Goal: Task Accomplishment & Management: Manage account settings

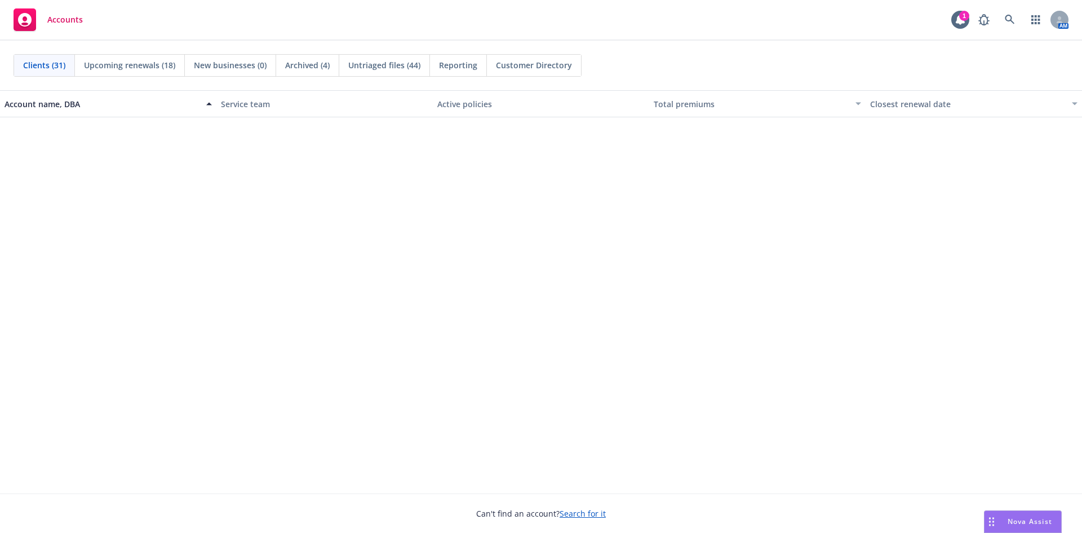
scroll to position [507, 0]
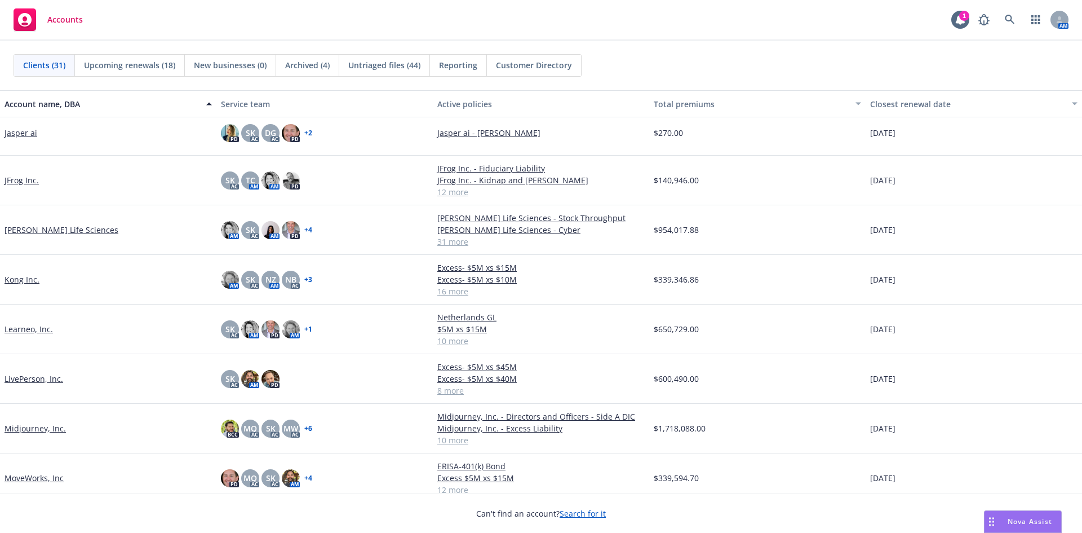
click at [25, 181] on link "JFrog Inc." at bounding box center [22, 180] width 34 height 12
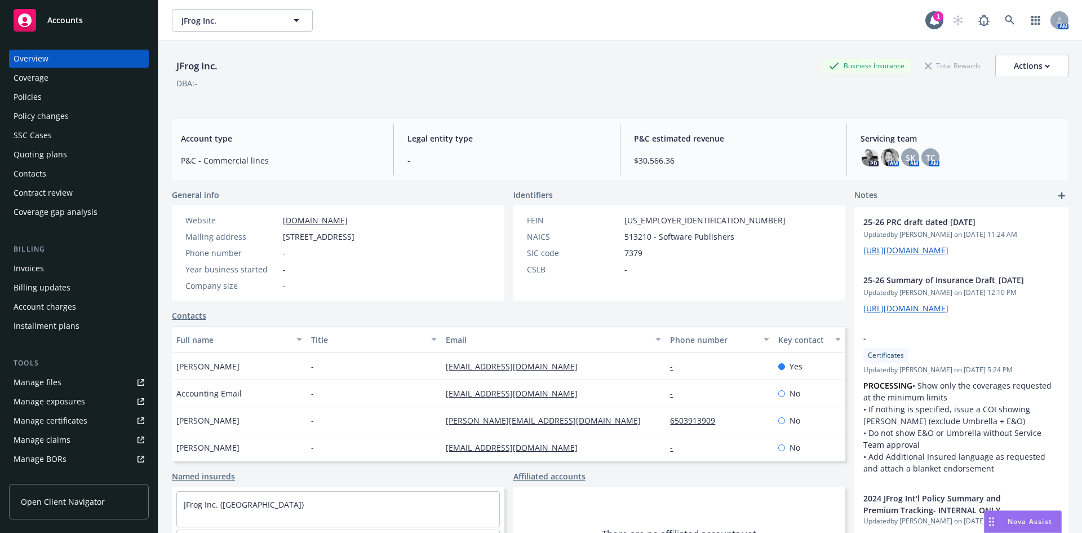
click at [60, 423] on div "Manage certificates" at bounding box center [51, 420] width 74 height 18
click at [61, 95] on div "Policies" at bounding box center [79, 97] width 131 height 18
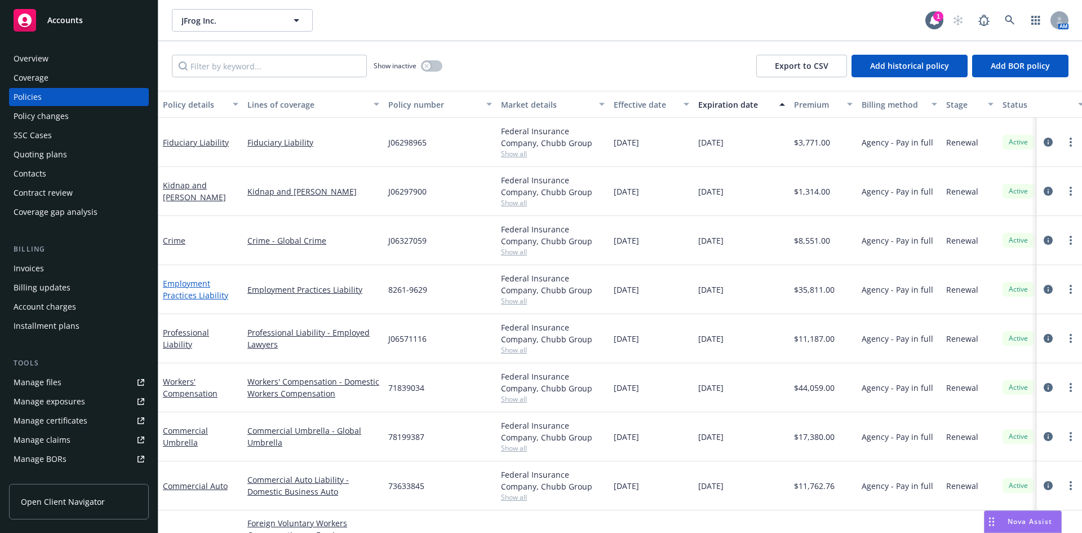
click at [175, 291] on link "Employment Practices Liability" at bounding box center [195, 289] width 65 height 23
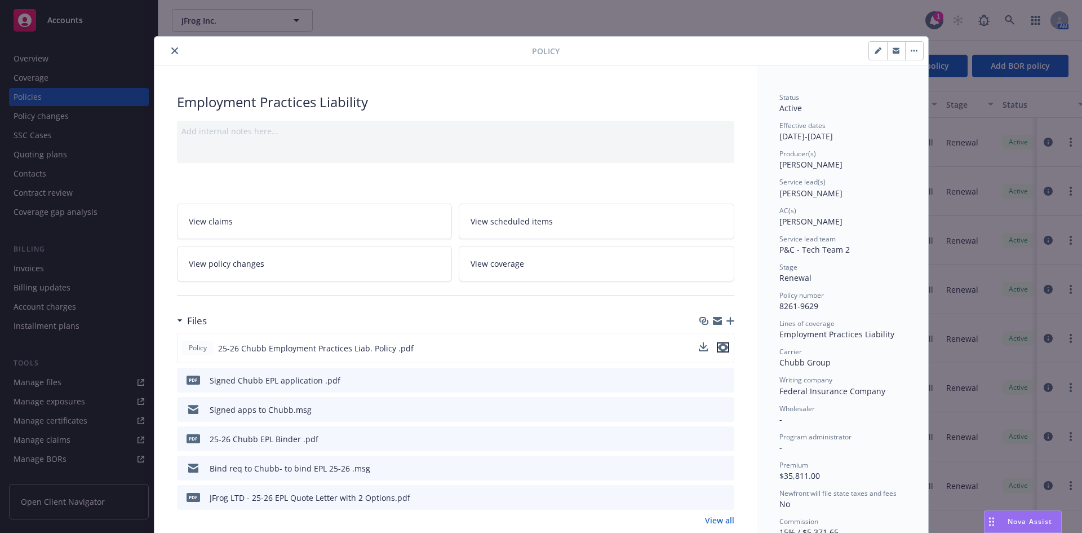
click at [718, 347] on icon "preview file" at bounding box center [723, 347] width 10 height 8
click at [174, 49] on button "close" at bounding box center [175, 51] width 14 height 14
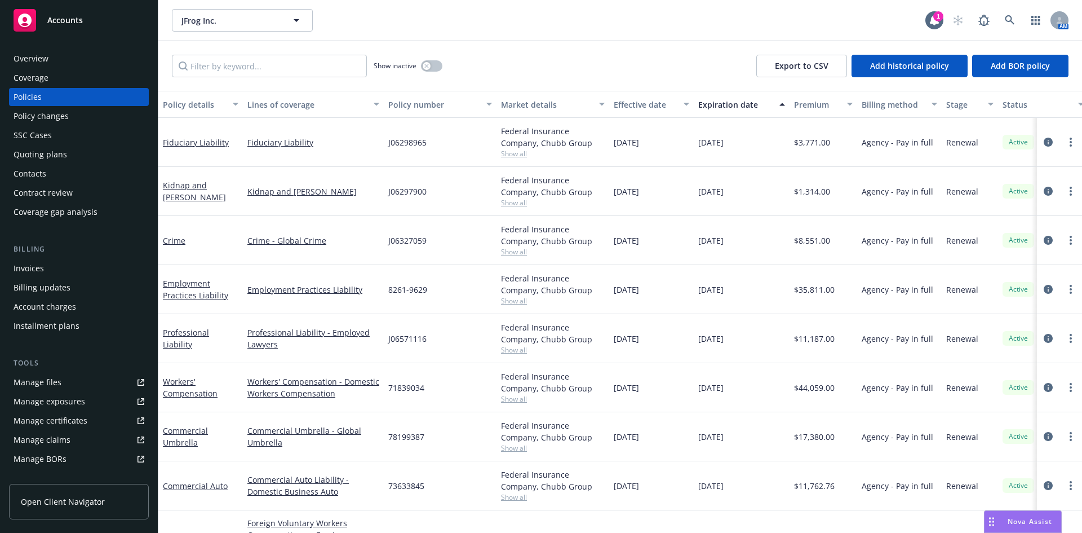
click at [54, 152] on div "Quoting plans" at bounding box center [41, 154] width 54 height 18
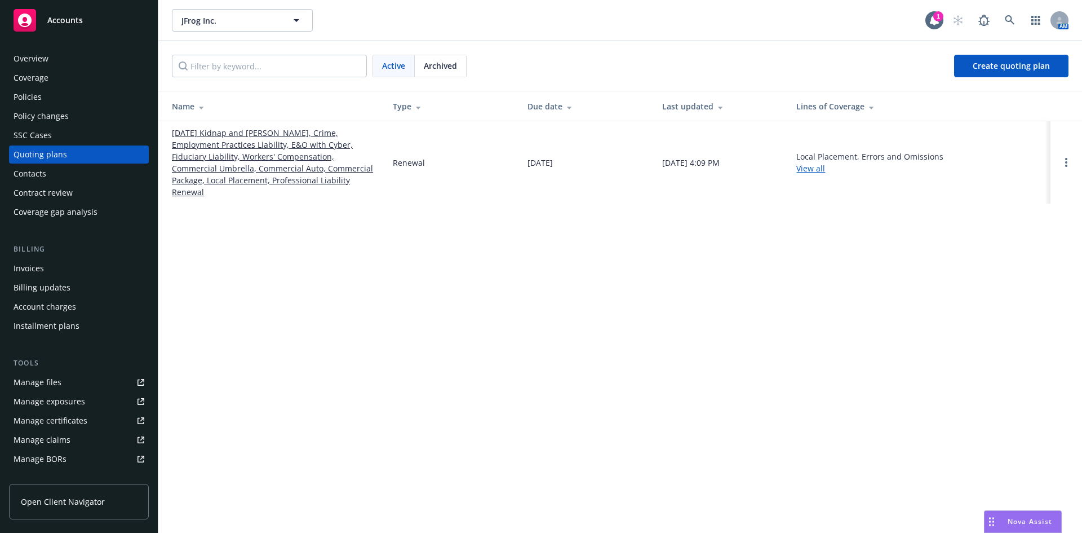
click at [300, 158] on link "06/01/25 Kidnap and Ransom, Crime, Employment Practices Liability, E&O with Cyb…" at bounding box center [273, 162] width 203 height 71
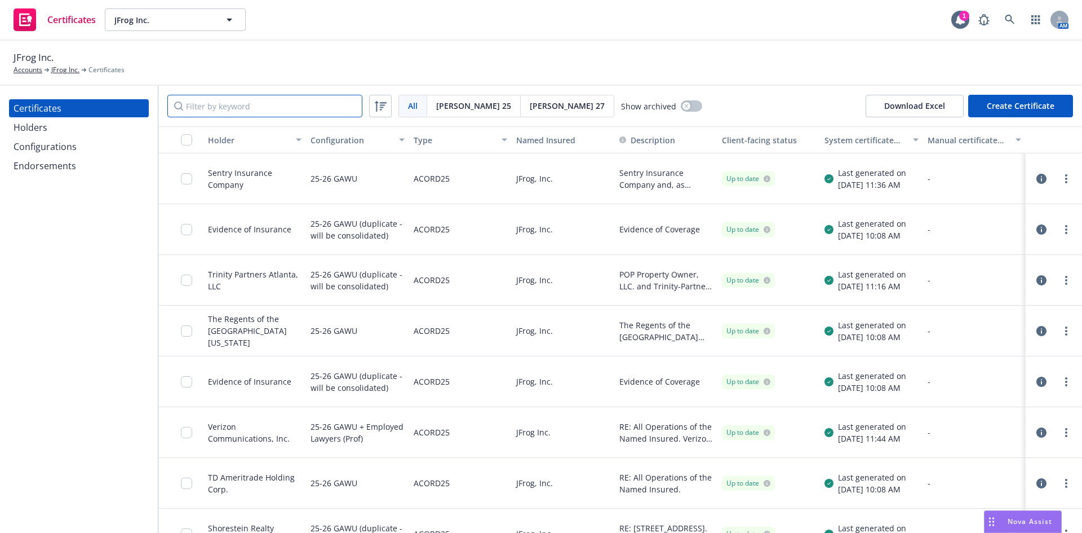
click at [250, 106] on input "Filter by keyword" at bounding box center [264, 106] width 195 height 23
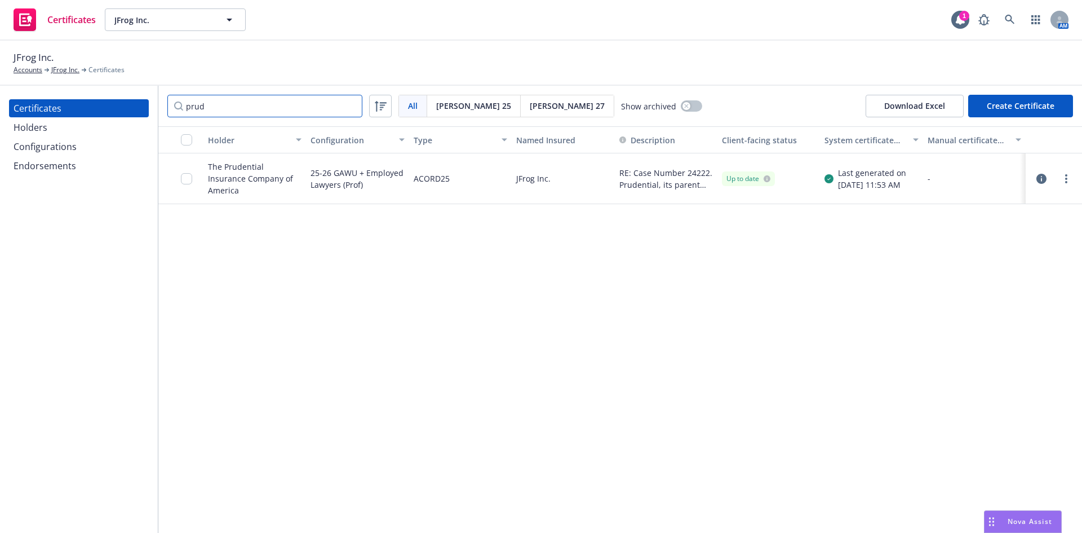
type input "prud"
click at [189, 184] on div at bounding box center [190, 178] width 18 height 37
click at [1065, 176] on link "more" at bounding box center [1067, 179] width 14 height 14
click at [916, 203] on link "Edit" at bounding box center [982, 202] width 180 height 23
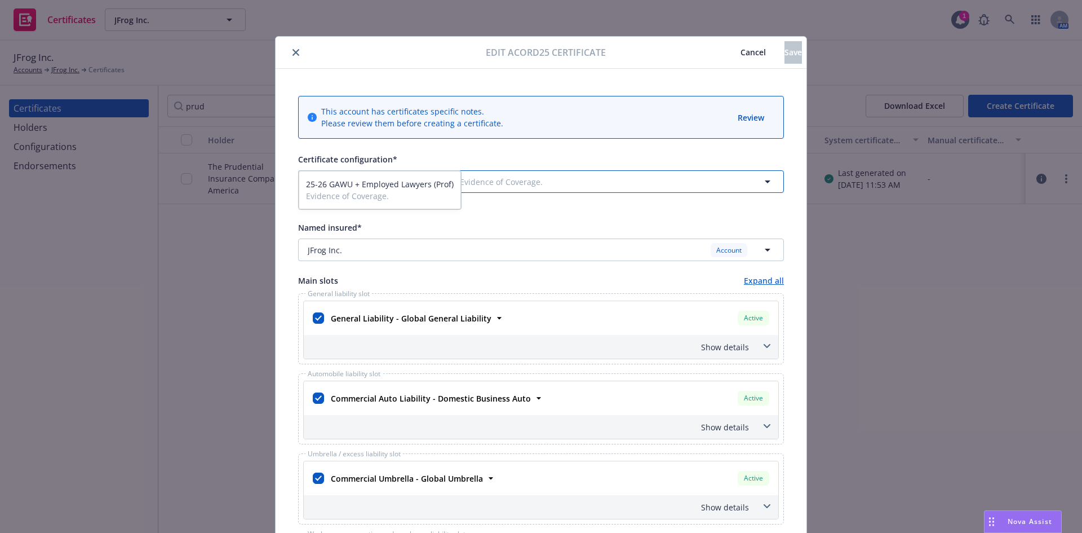
click at [623, 187] on span "Evidence of Coverage." at bounding box center [567, 182] width 214 height 12
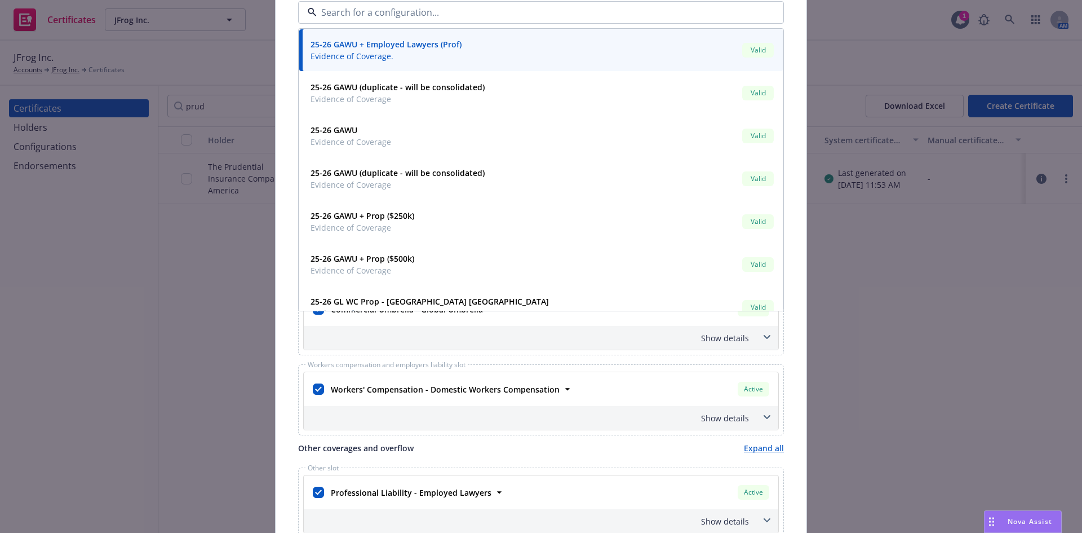
click at [209, 320] on div "Edit Acord25 certificate Cancel Save This account has certificates specific not…" at bounding box center [541, 266] width 1082 height 533
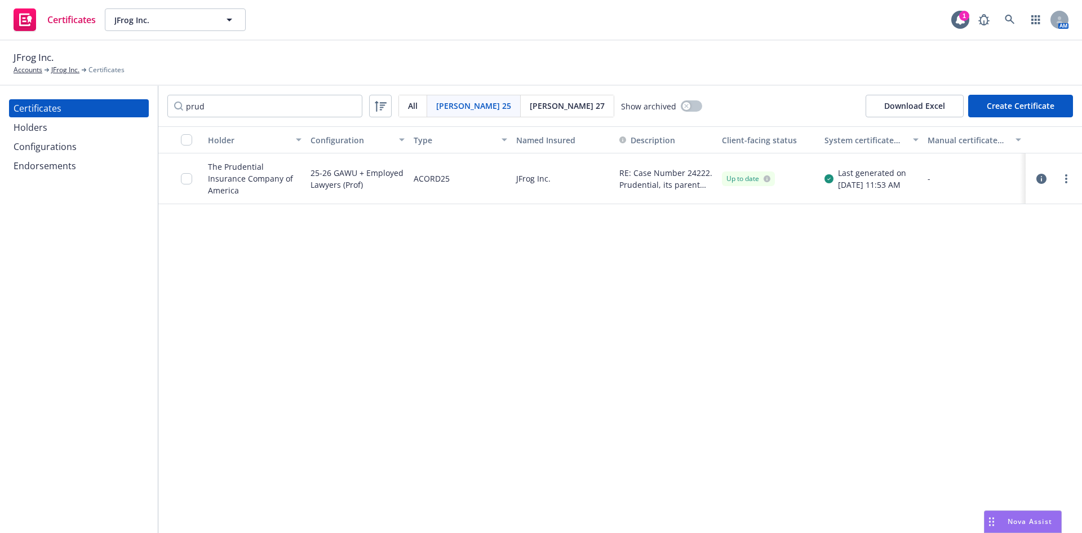
click at [51, 149] on div "Configurations" at bounding box center [45, 147] width 63 height 18
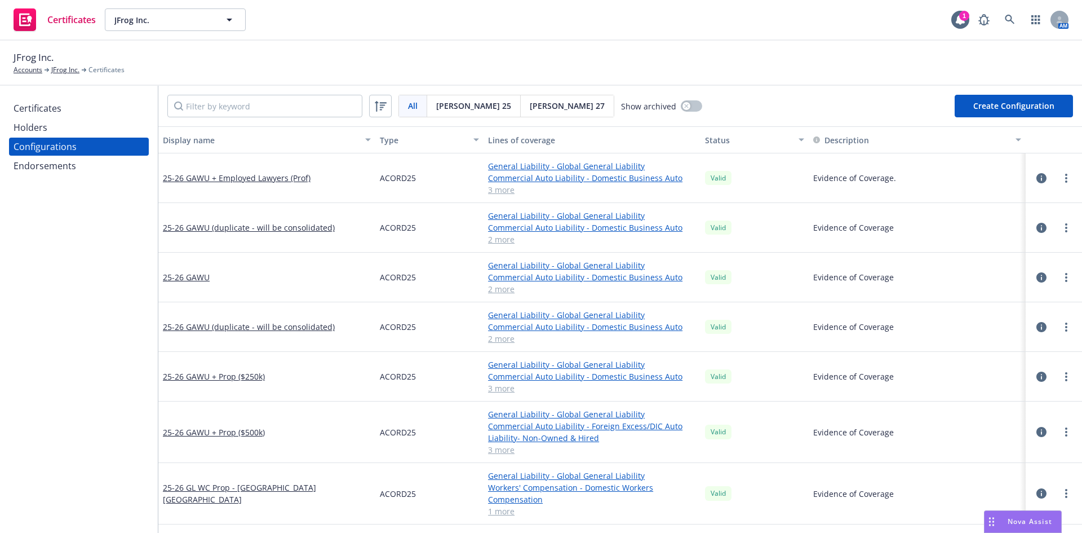
click at [975, 105] on button "Create Configuration" at bounding box center [1014, 106] width 118 height 23
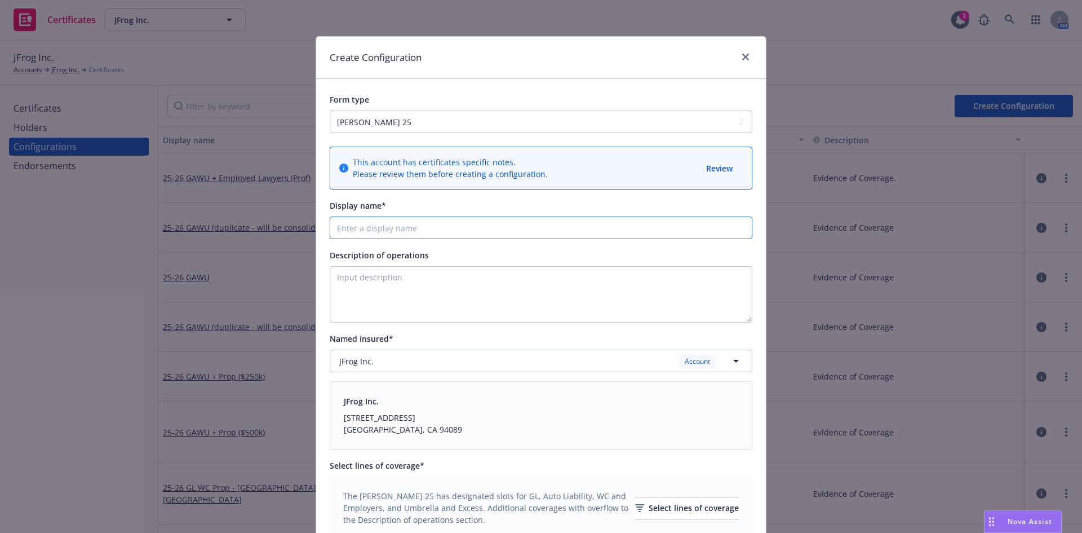
click at [338, 225] on input "Display name*" at bounding box center [541, 227] width 423 height 23
type input "25-26 GAWU +EPLI"
click at [443, 295] on textarea "Description of operations" at bounding box center [541, 294] width 423 height 56
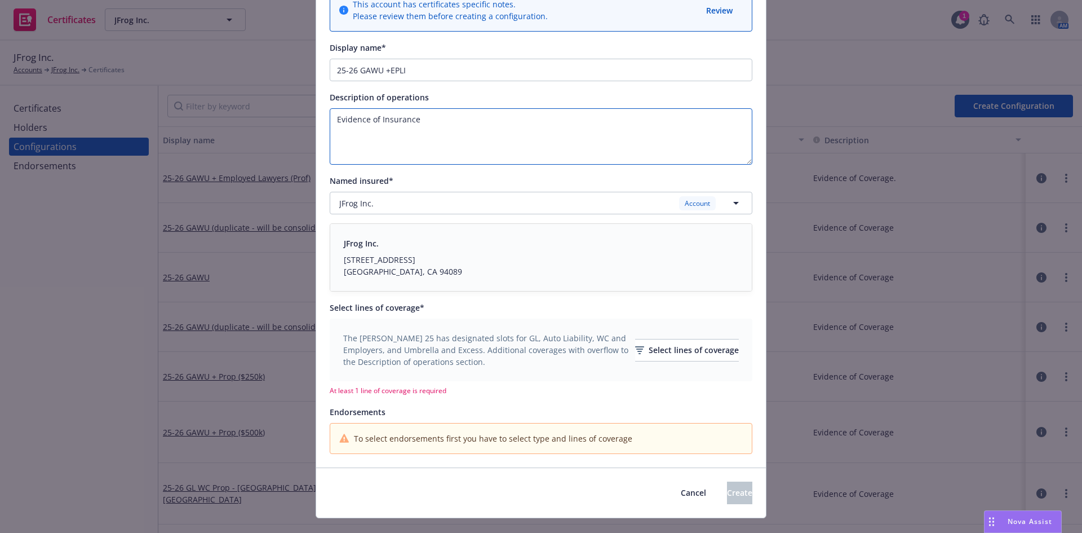
scroll to position [179, 0]
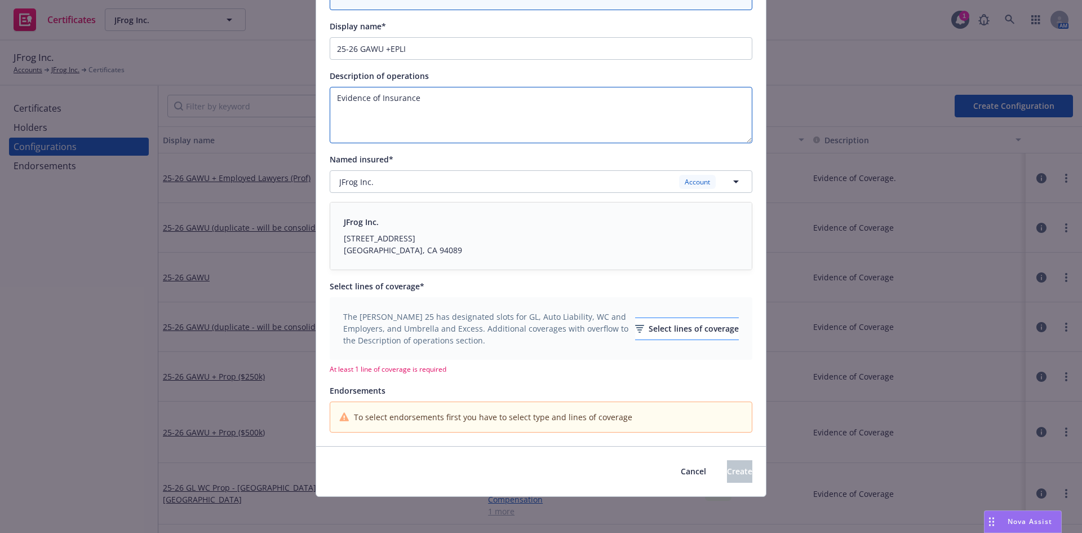
type textarea "Evidence of Insurance"
click at [652, 327] on div "Select lines of coverage" at bounding box center [687, 328] width 104 height 21
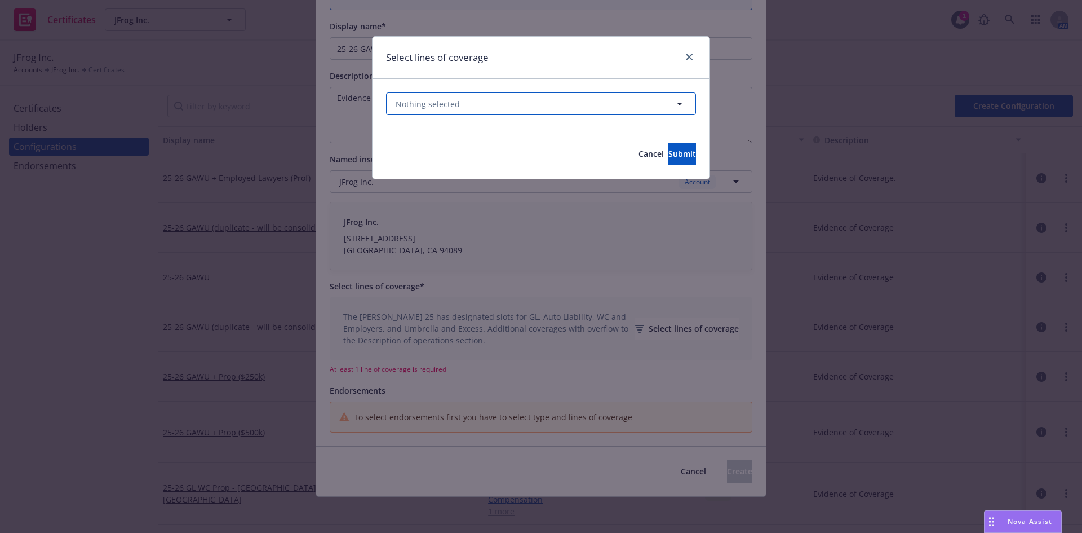
click at [451, 104] on span "Nothing selected" at bounding box center [428, 104] width 64 height 12
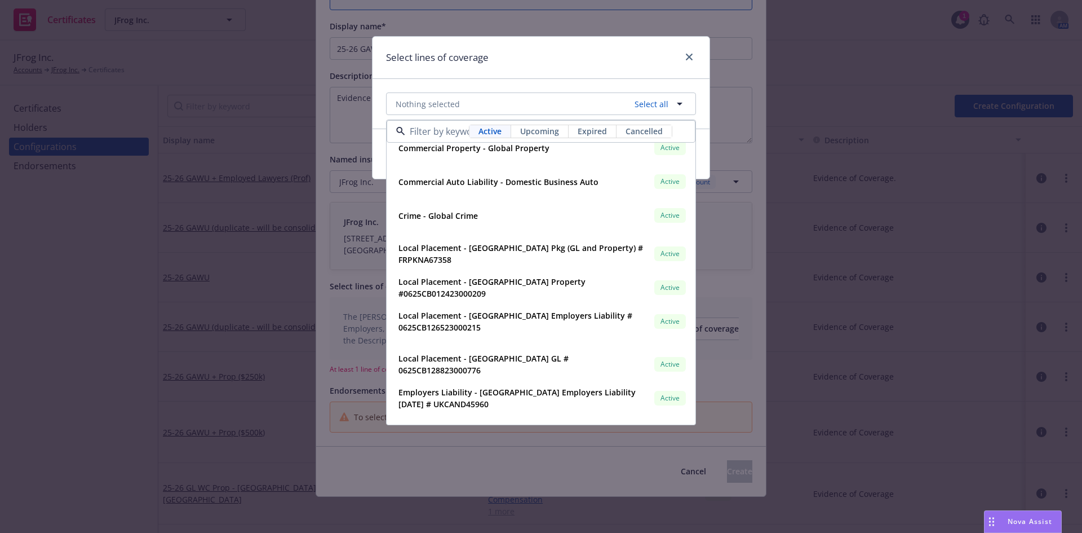
scroll to position [259, 0]
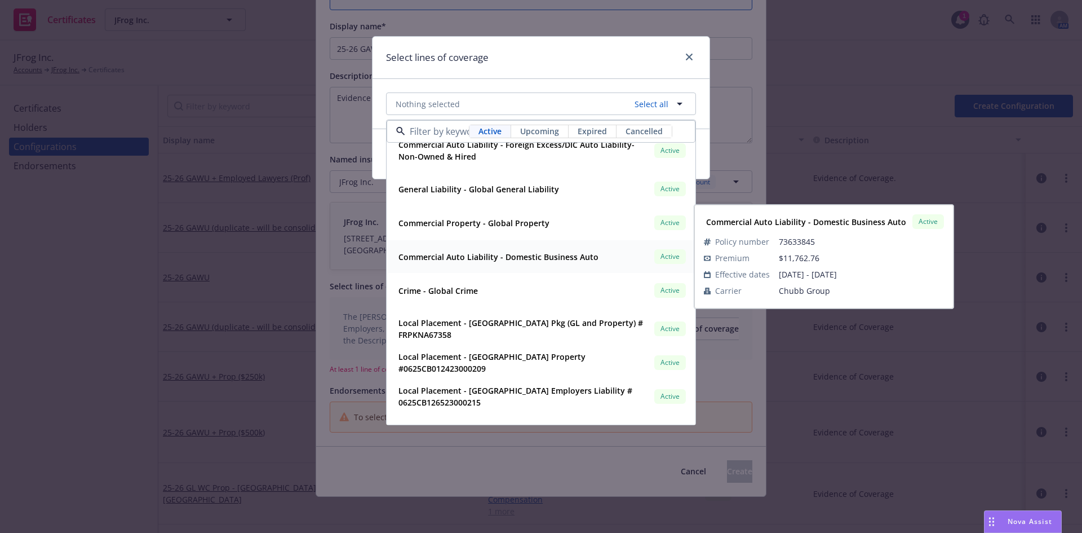
click at [469, 255] on strong "Commercial Auto Liability - Domestic Business Auto" at bounding box center [498, 256] width 200 height 11
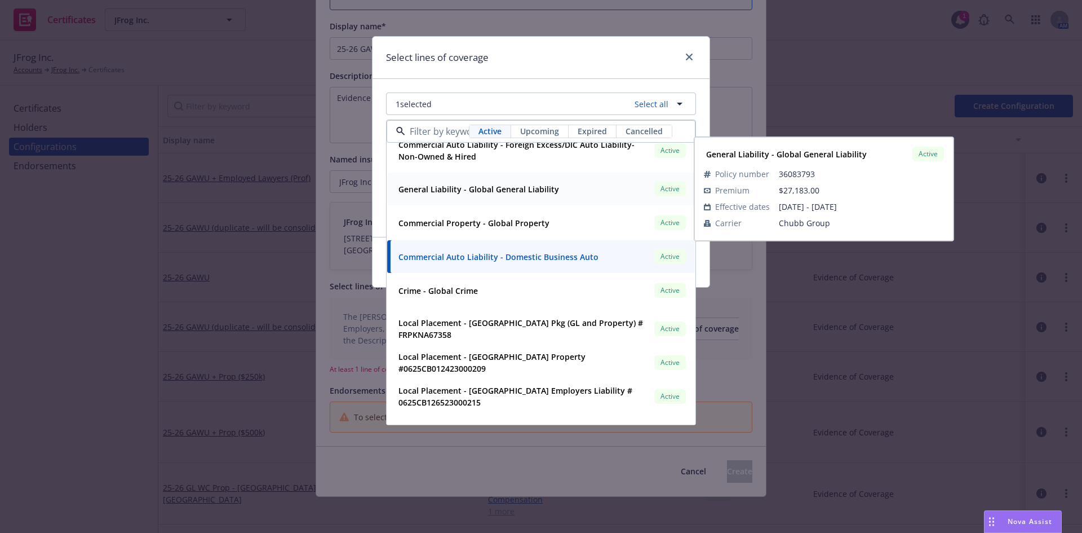
click at [476, 189] on strong "General Liability - Global General Liability" at bounding box center [478, 189] width 161 height 11
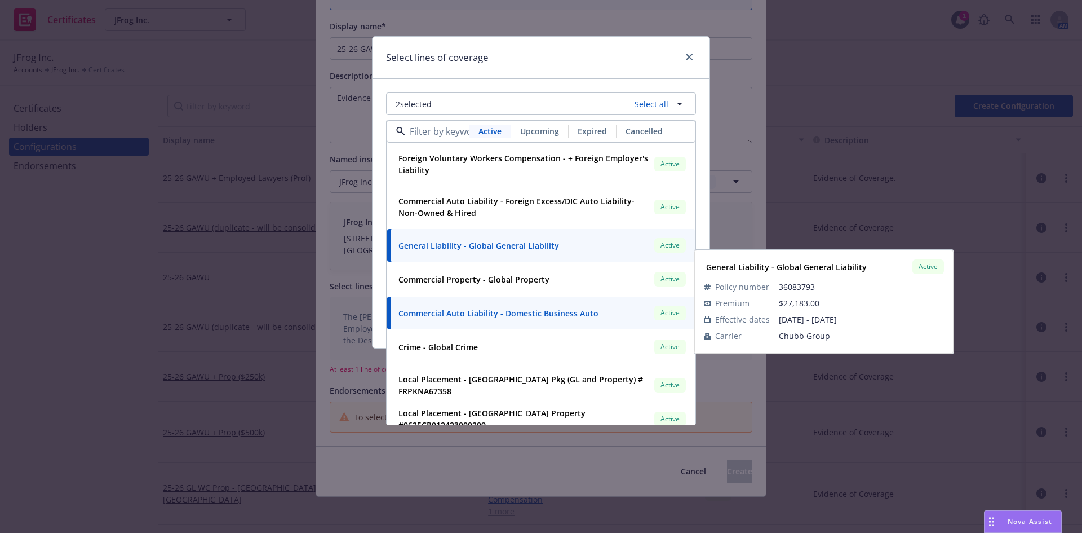
scroll to position [147, 0]
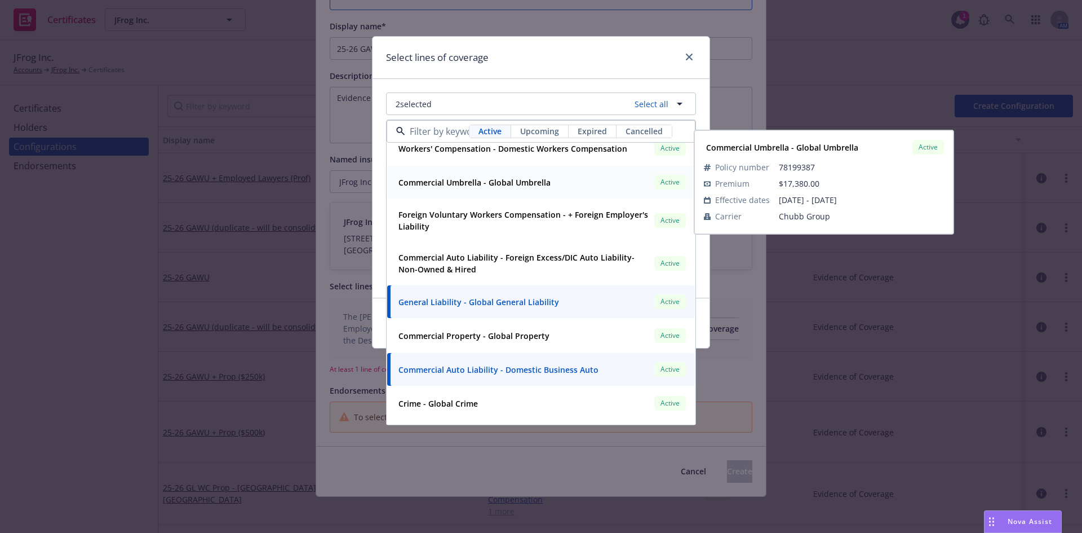
click at [516, 185] on strong "Commercial Umbrella - Global Umbrella" at bounding box center [474, 182] width 152 height 11
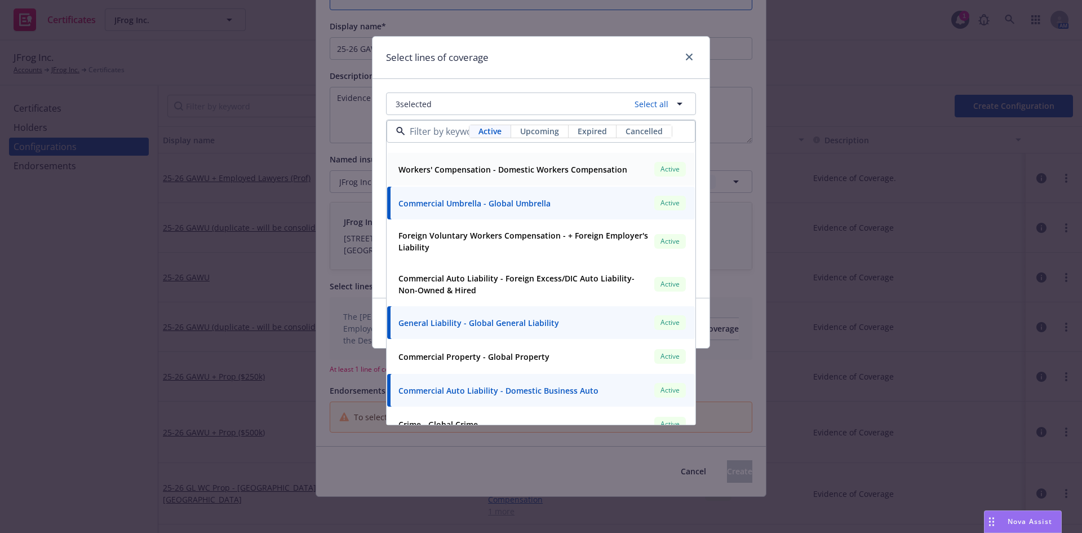
scroll to position [90, 0]
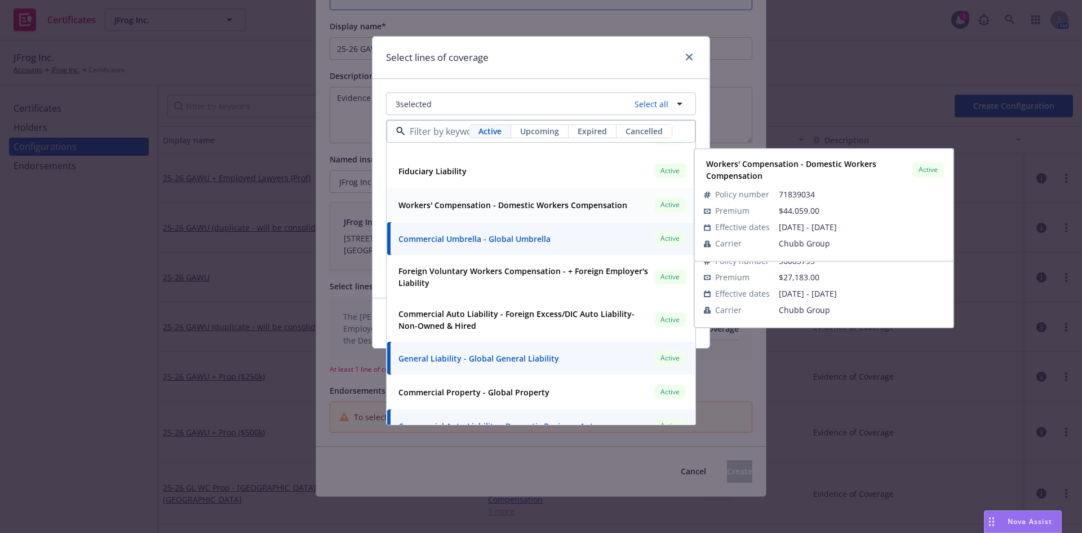
click at [518, 206] on strong "Workers' Compensation - Domestic Workers Compensation" at bounding box center [512, 205] width 229 height 11
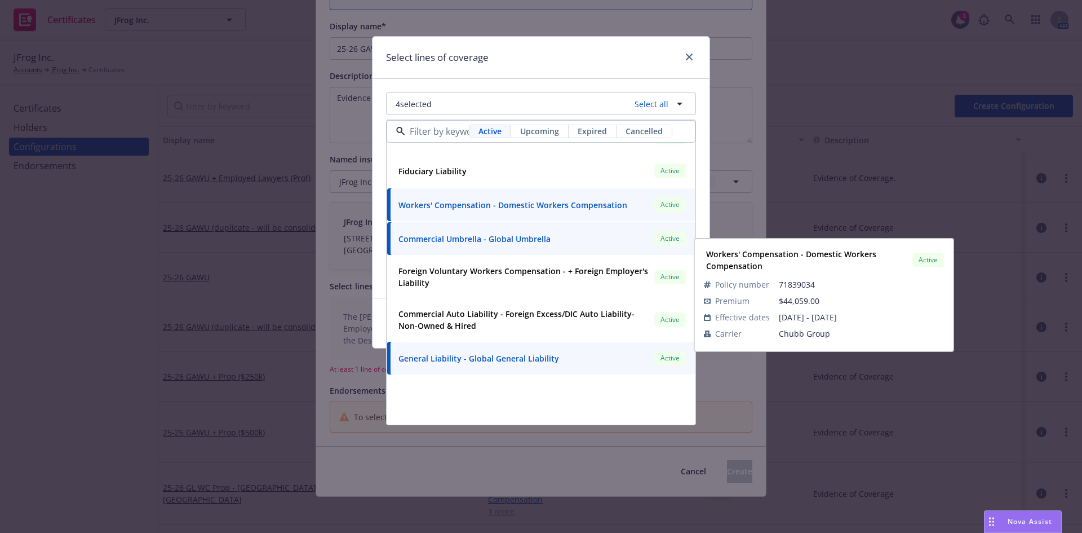
scroll to position [0, 0]
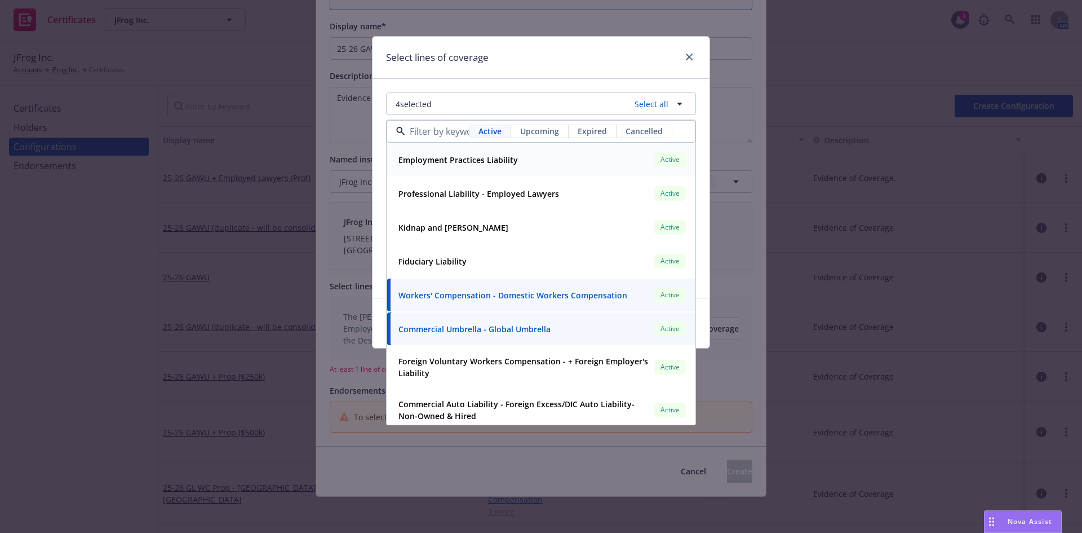
click at [495, 158] on strong "Employment Practices Liability" at bounding box center [457, 159] width 119 height 11
click at [555, 65] on div "Select lines of coverage" at bounding box center [541, 58] width 337 height 42
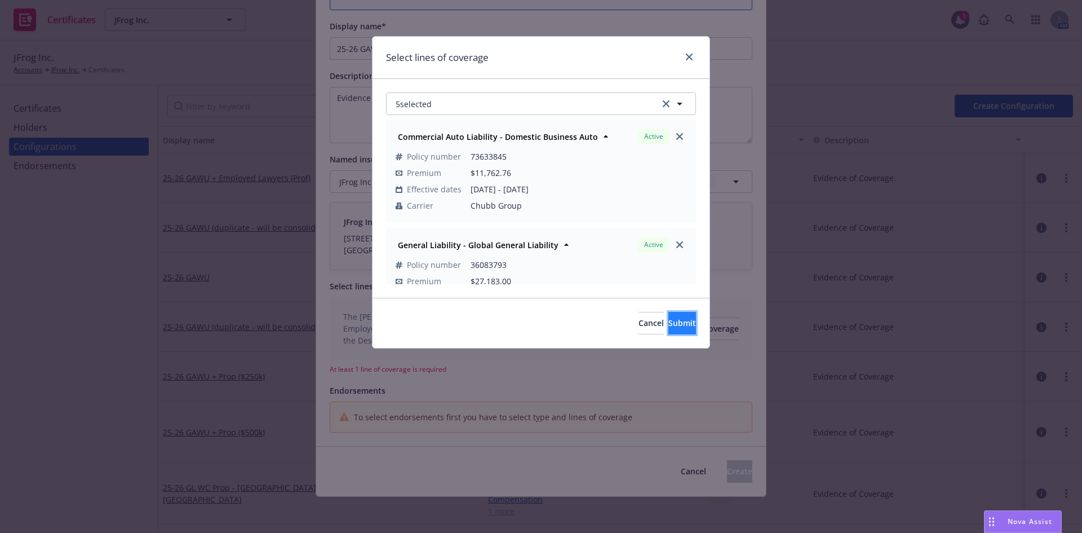
click at [668, 320] on span "Submit" at bounding box center [682, 322] width 28 height 11
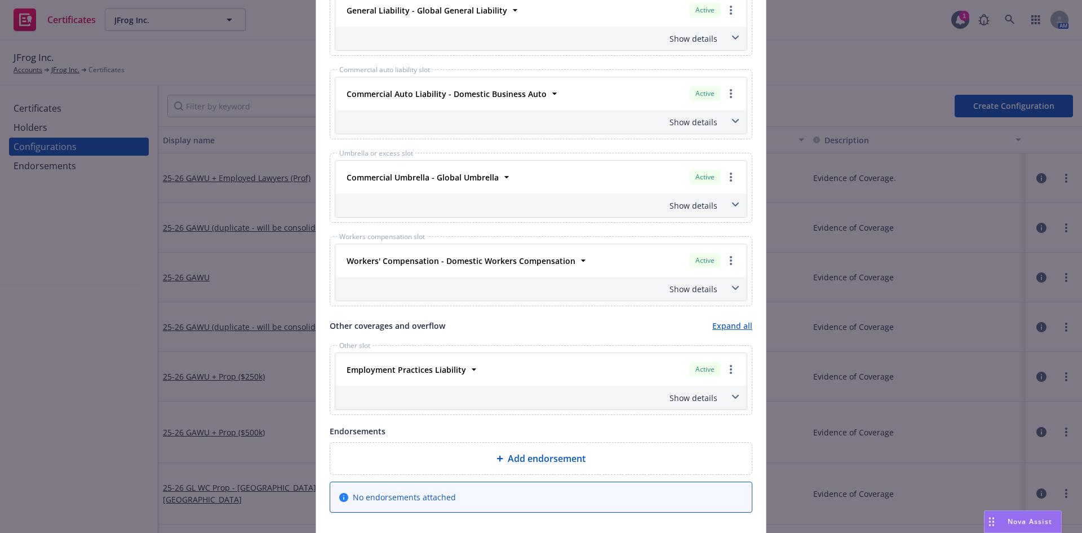
scroll to position [630, 0]
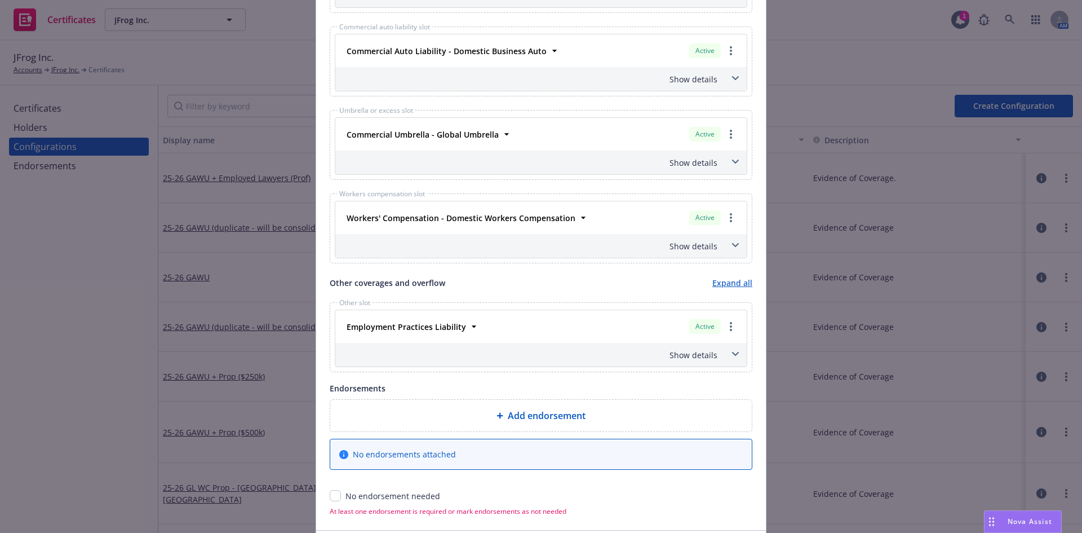
click at [734, 354] on icon at bounding box center [735, 354] width 7 height 5
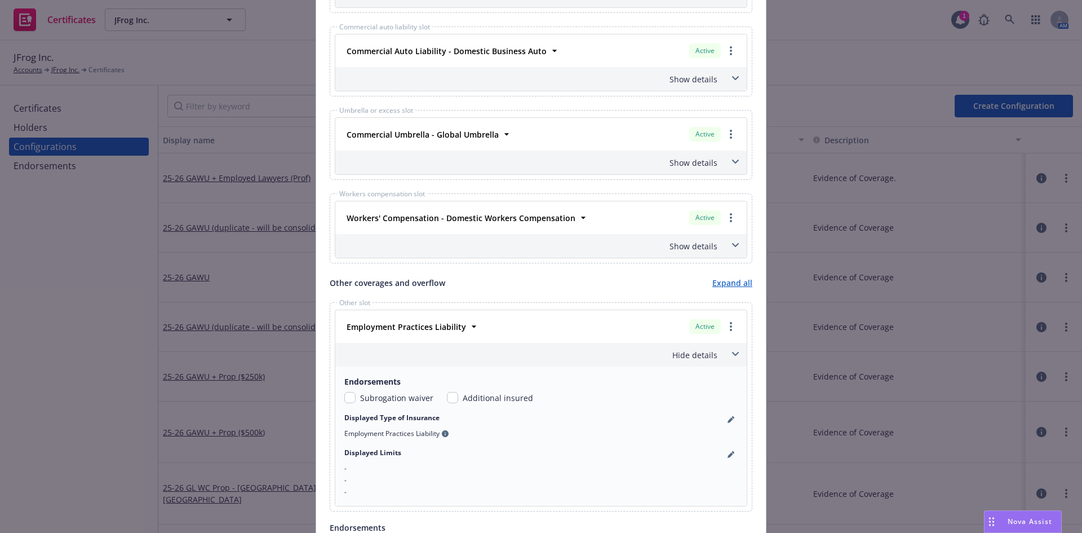
click at [734, 354] on icon at bounding box center [735, 354] width 7 height 5
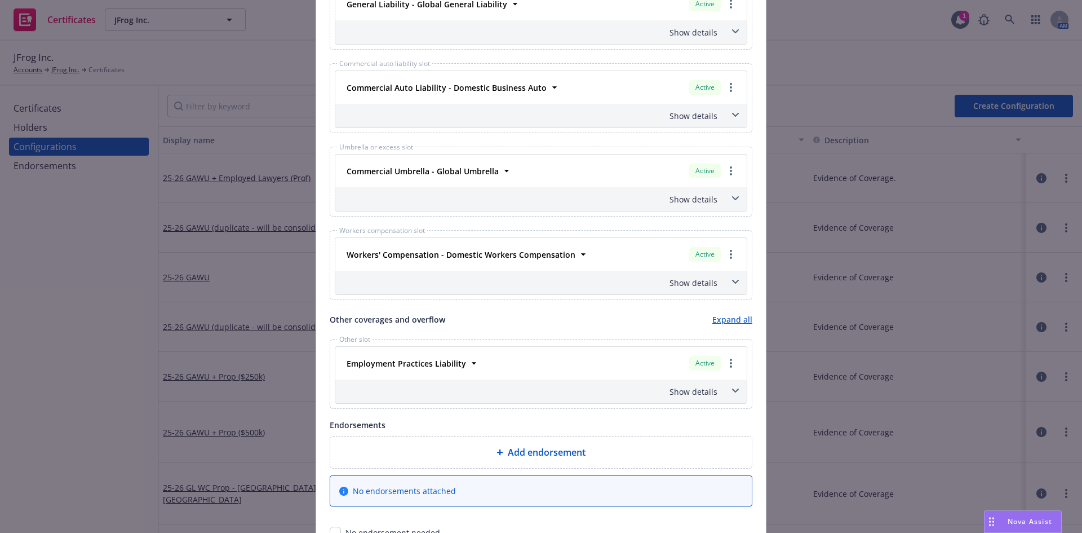
scroll to position [601, 0]
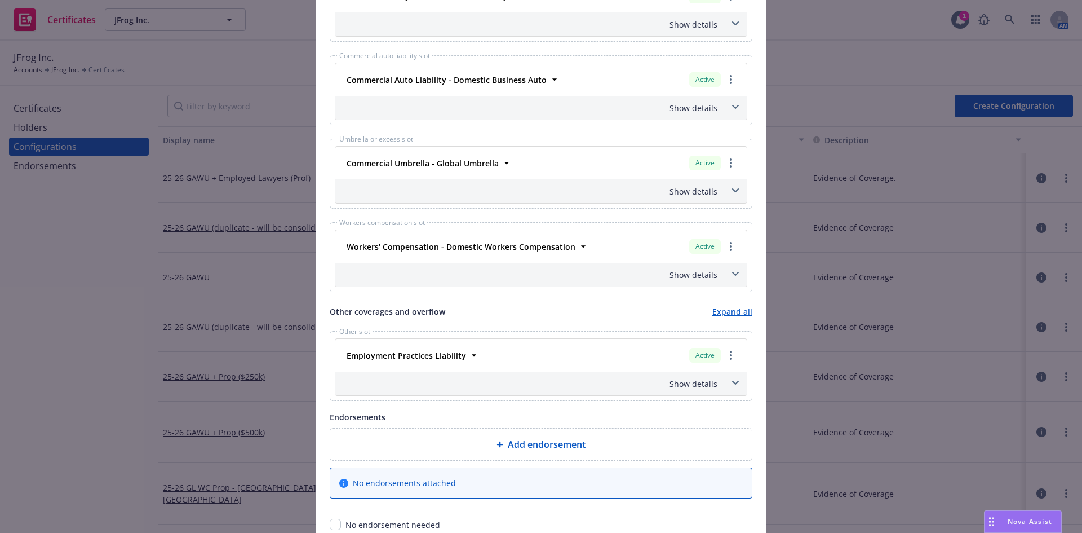
click at [732, 383] on icon at bounding box center [735, 382] width 7 height 5
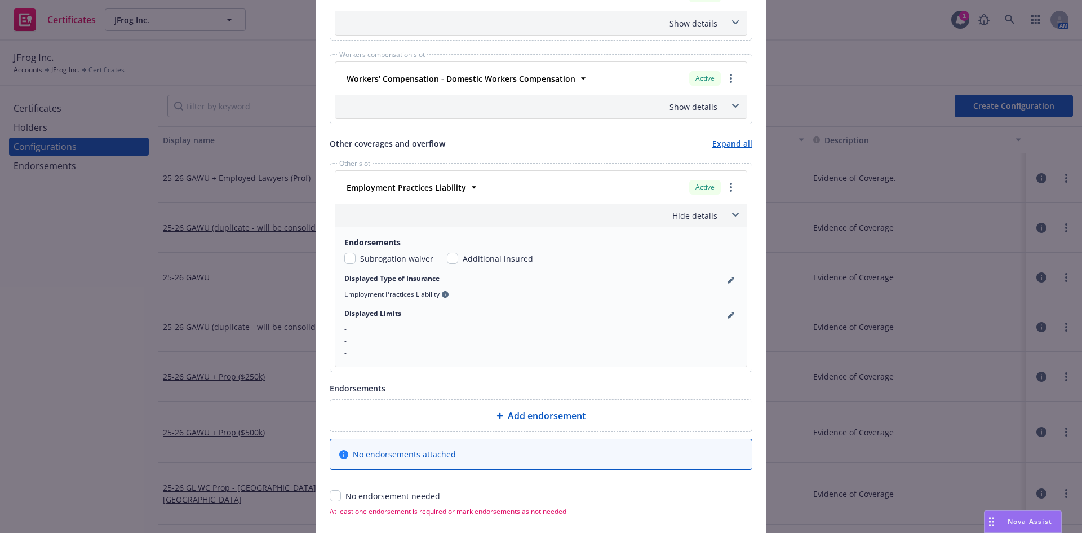
scroll to position [770, 0]
click at [333, 496] on input "checkbox" at bounding box center [335, 494] width 11 height 11
checkbox input "true"
click at [728, 312] on icon "pencil" at bounding box center [731, 314] width 7 height 7
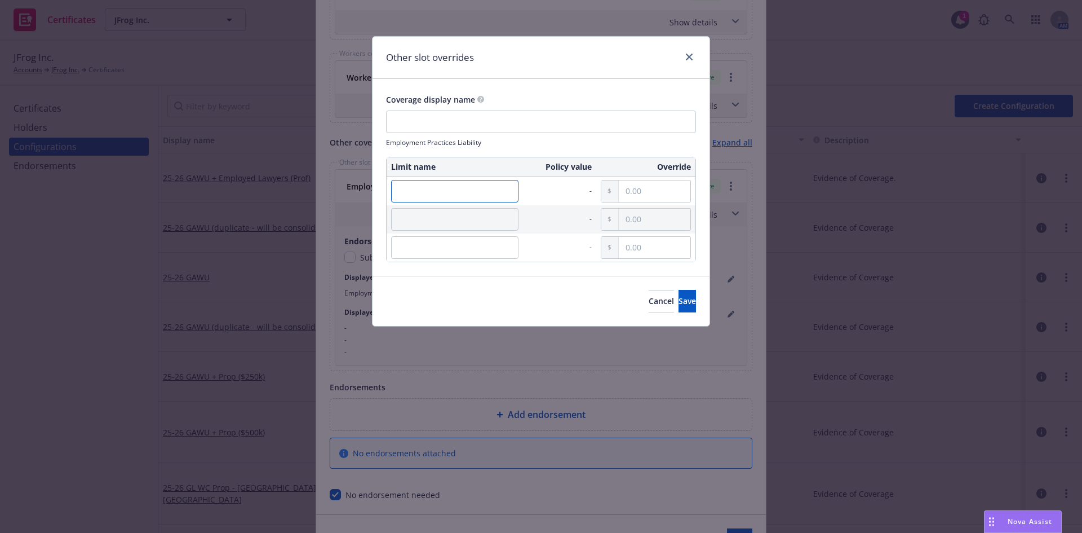
click at [456, 191] on input "text" at bounding box center [454, 191] width 127 height 23
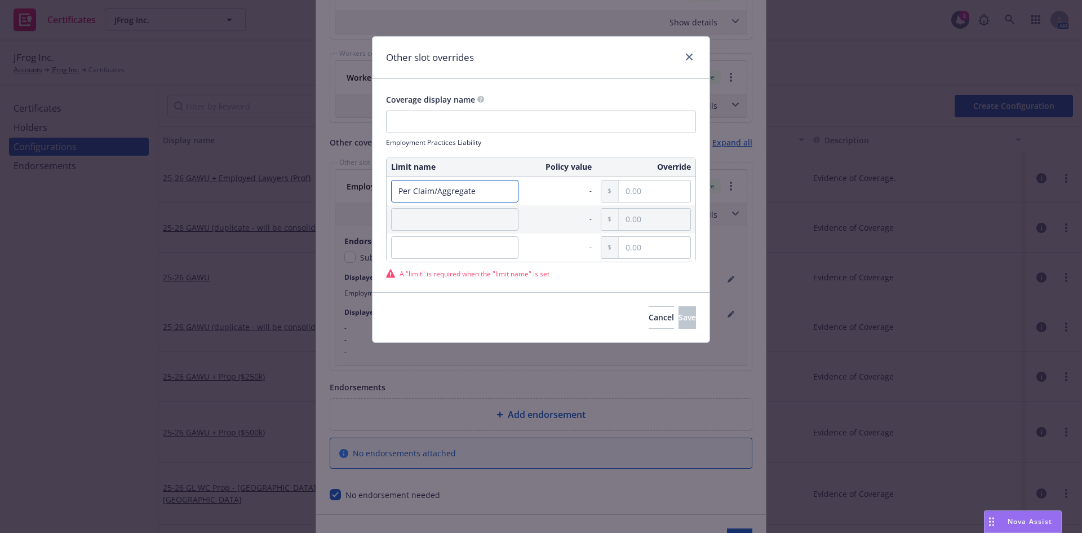
type input "Per Claim/Aggregate"
click at [639, 196] on input "text" at bounding box center [655, 190] width 72 height 21
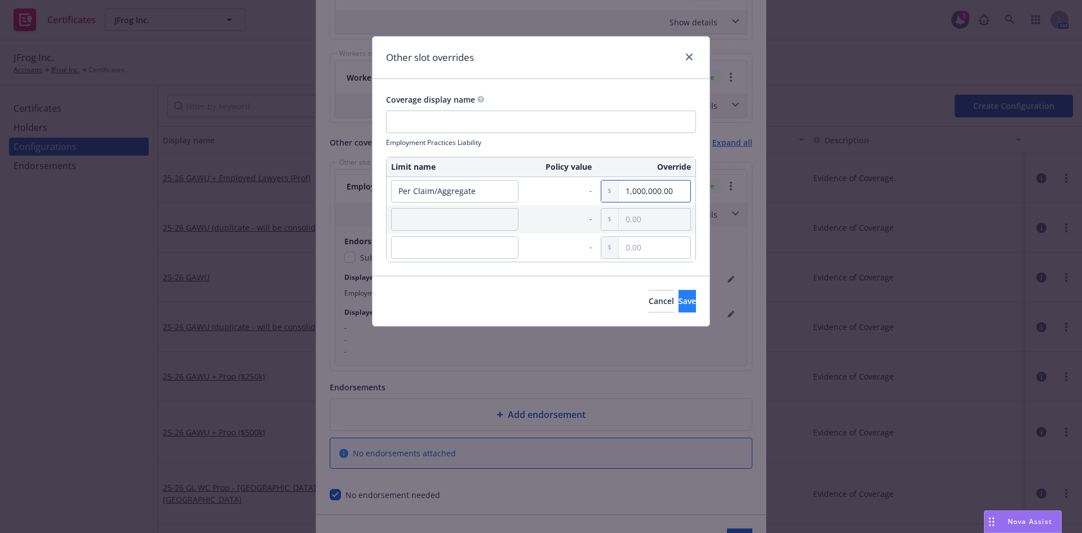
type input "1,000,000.00"
click at [679, 300] on span "Save" at bounding box center [687, 300] width 17 height 11
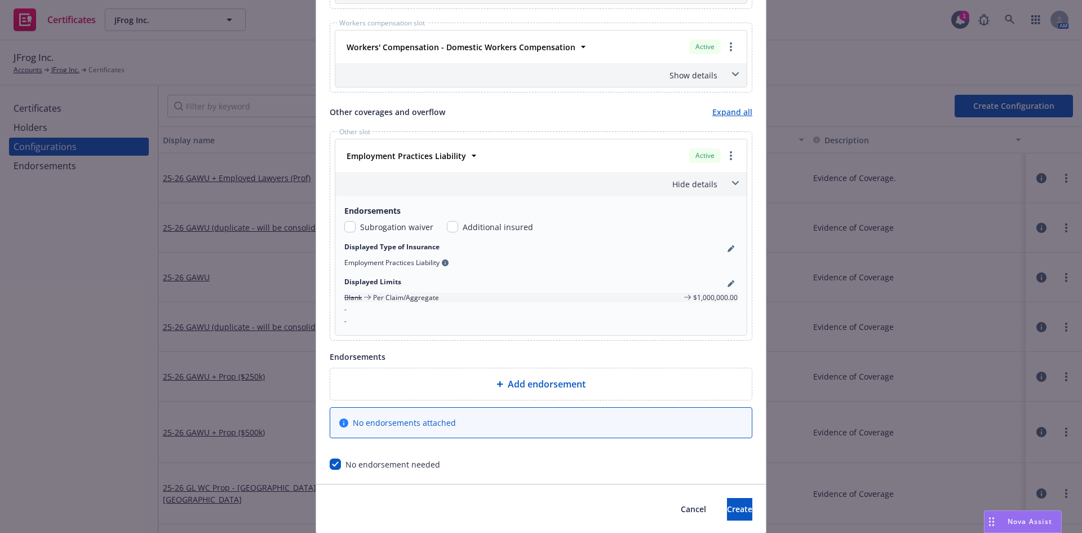
scroll to position [839, 0]
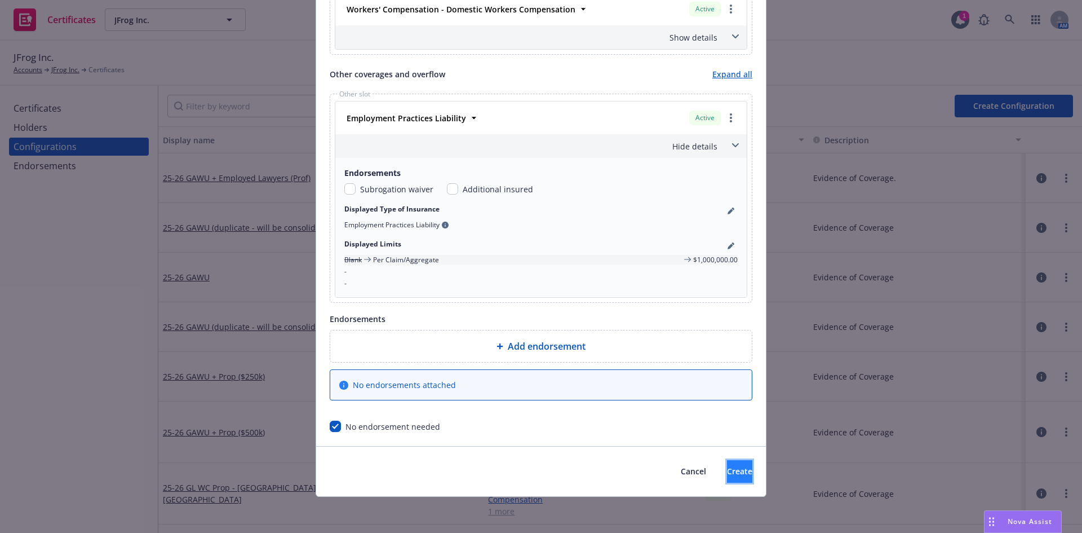
click at [727, 472] on span "Create" at bounding box center [739, 471] width 25 height 11
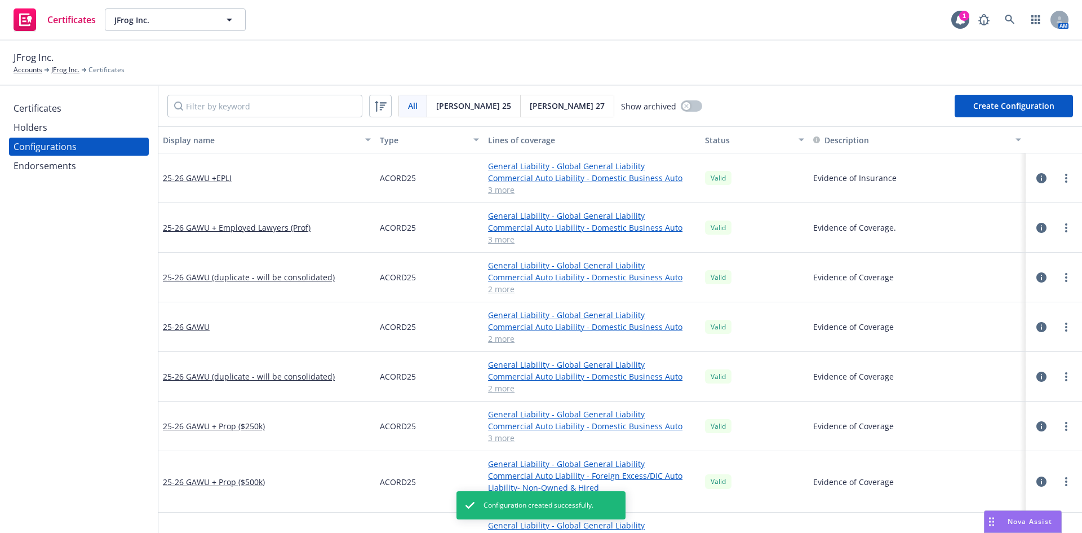
click at [45, 105] on div "Certificates" at bounding box center [38, 108] width 48 height 18
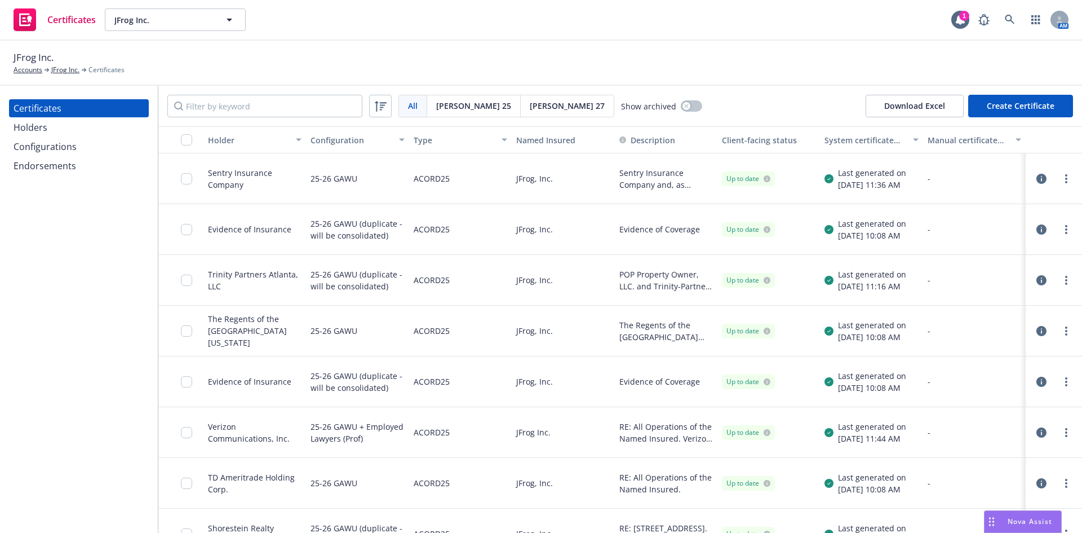
click at [53, 125] on div "Holders" at bounding box center [79, 127] width 131 height 18
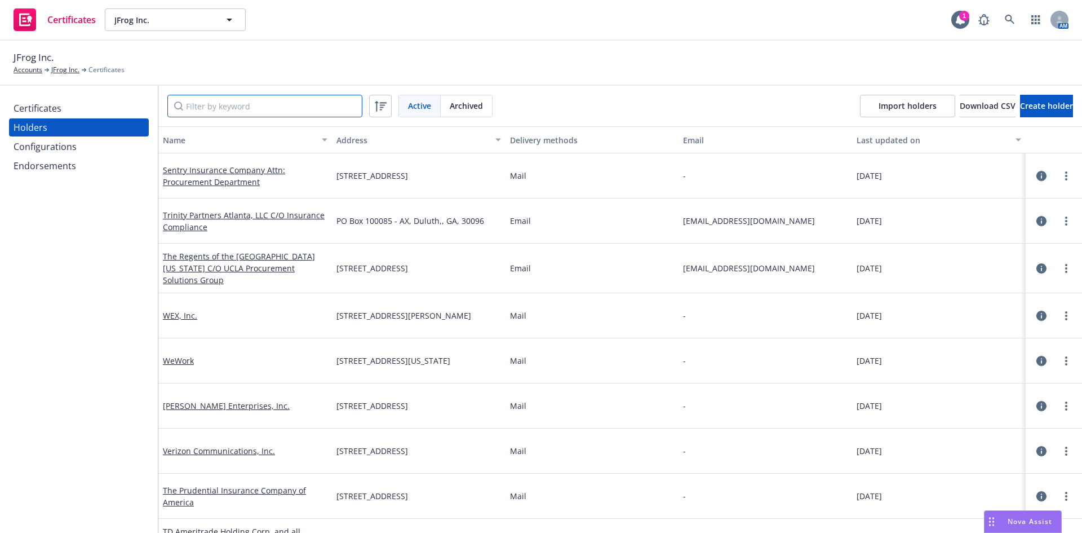
click at [236, 108] on input "Filter by keyword" at bounding box center [264, 106] width 195 height 23
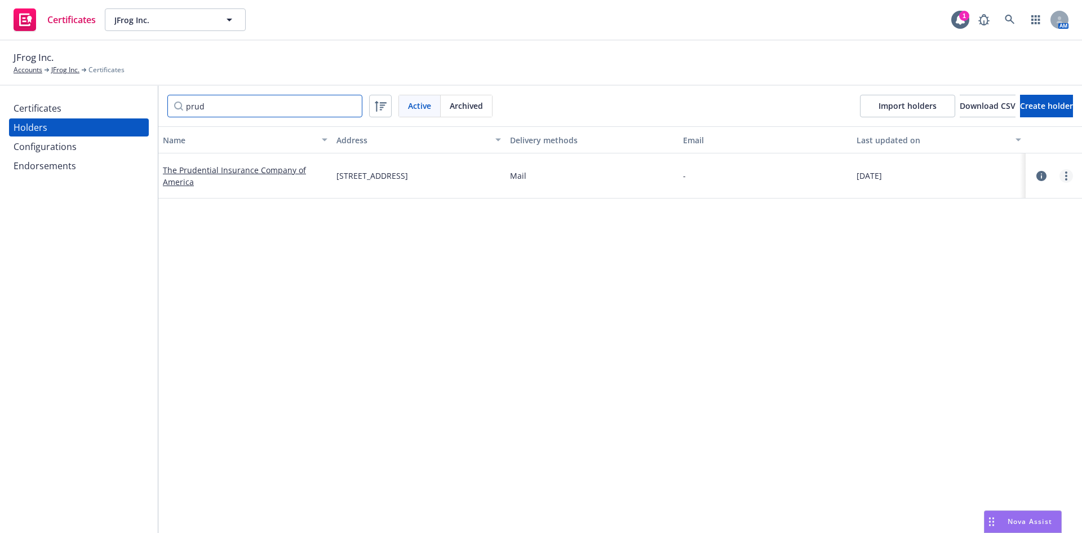
type input "prud"
click at [1060, 174] on link "more" at bounding box center [1067, 176] width 14 height 14
click at [953, 201] on link "Edit" at bounding box center [1002, 199] width 124 height 23
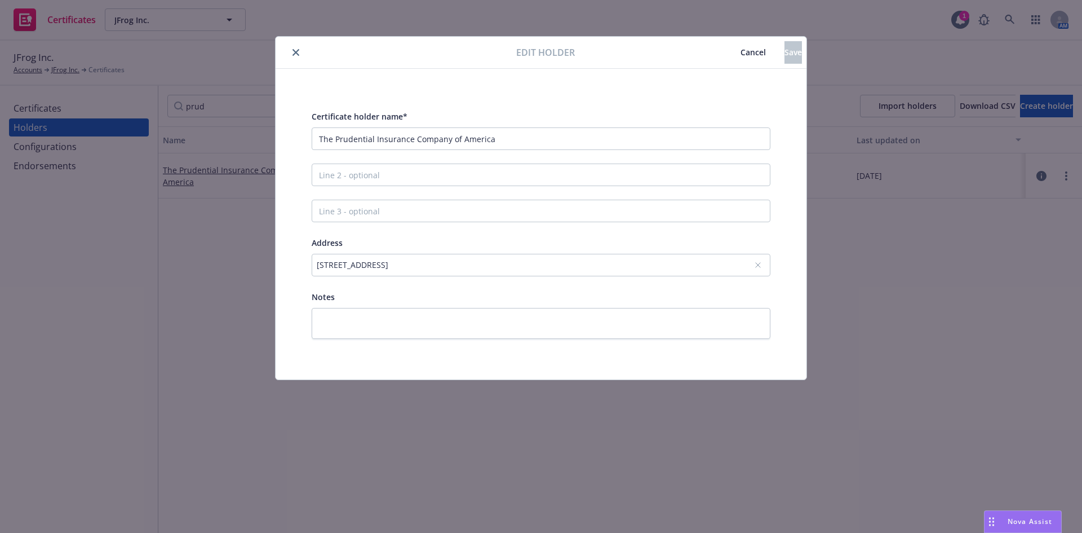
click at [294, 54] on icon "close" at bounding box center [296, 52] width 7 height 7
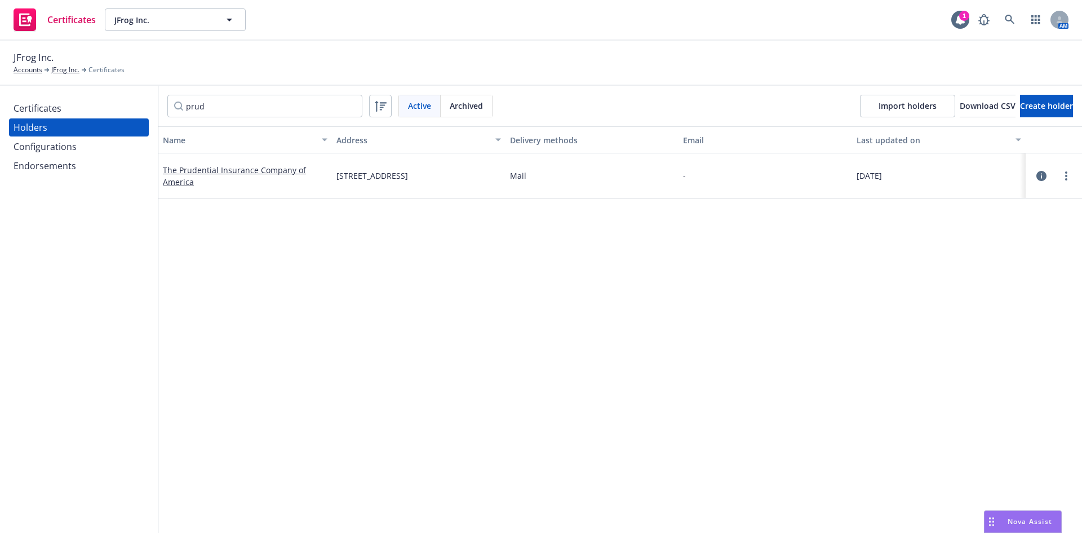
click at [70, 104] on div "Certificates" at bounding box center [79, 108] width 131 height 18
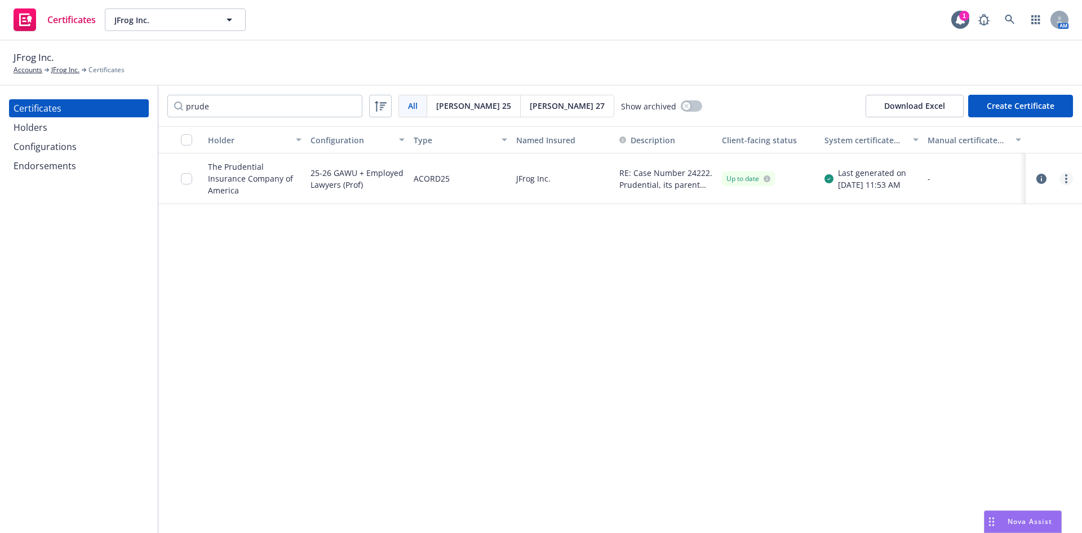
type input "prude"
click at [1066, 183] on circle "more" at bounding box center [1066, 182] width 2 height 2
click at [943, 207] on link "Edit" at bounding box center [982, 202] width 180 height 23
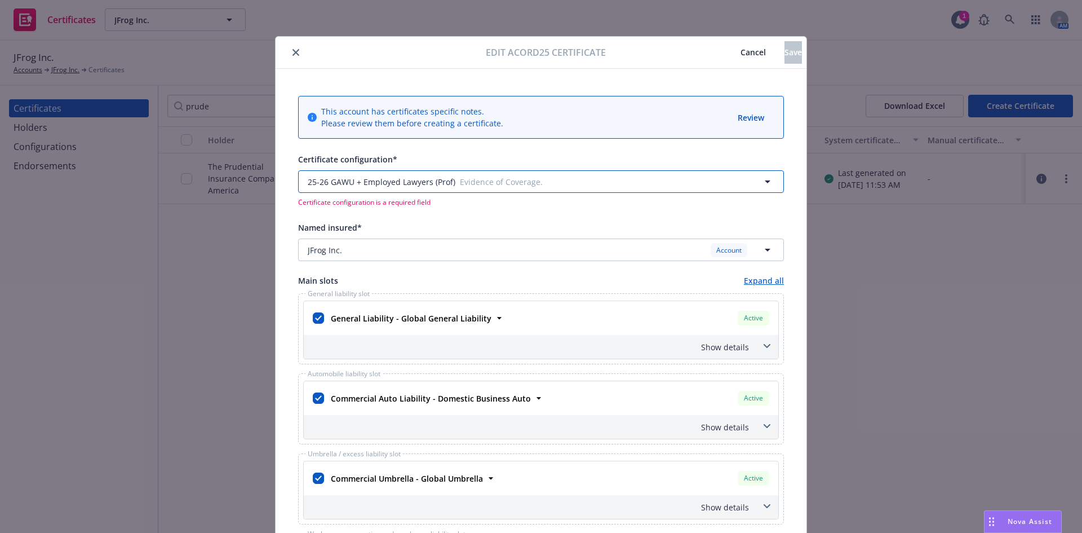
click at [464, 181] on span "Evidence of Coverage." at bounding box center [567, 182] width 214 height 12
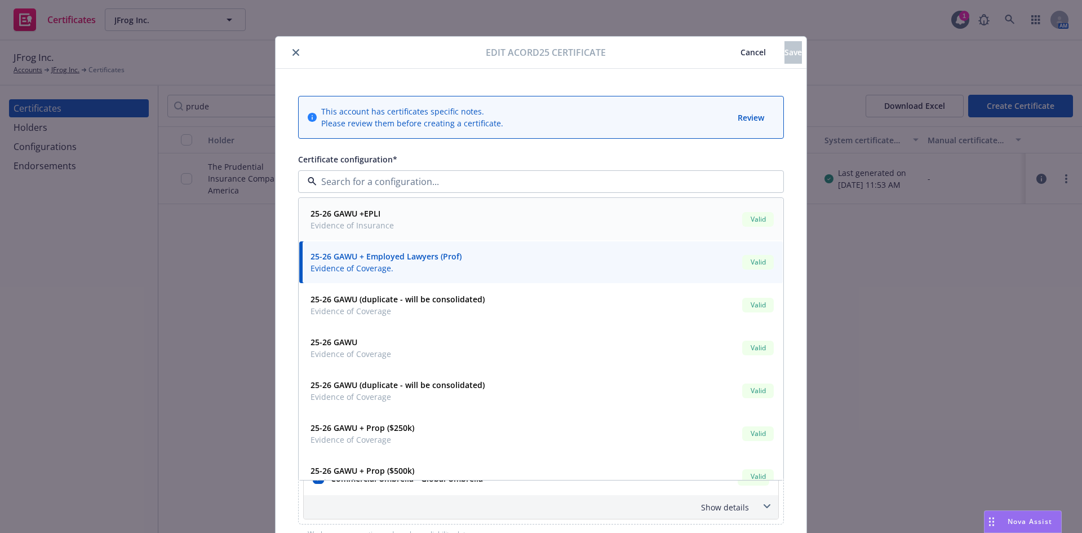
click at [430, 219] on div "25-26 GAWU +EPLI Evidence of Insurance Valid" at bounding box center [541, 219] width 470 height 28
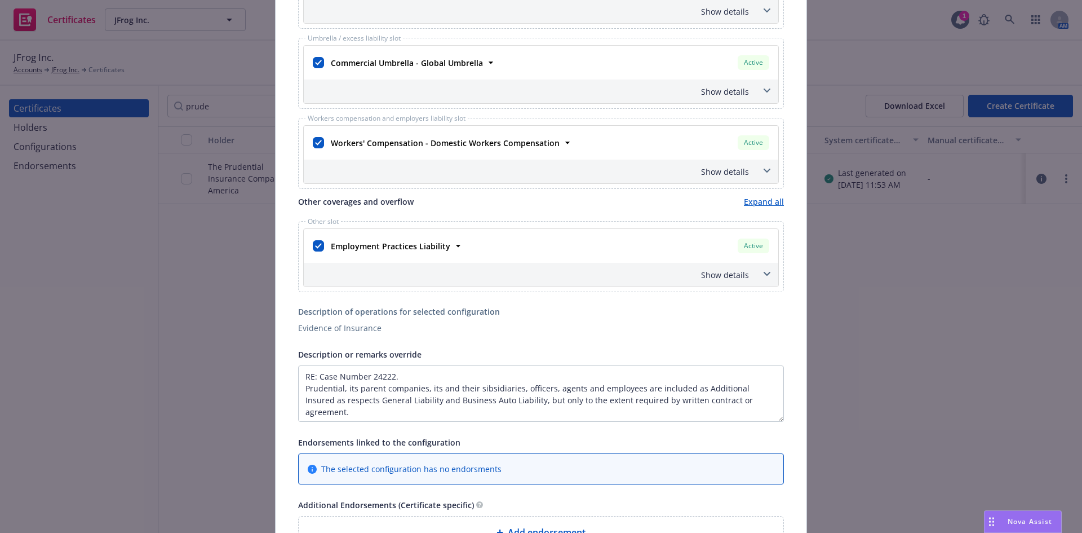
scroll to position [395, 0]
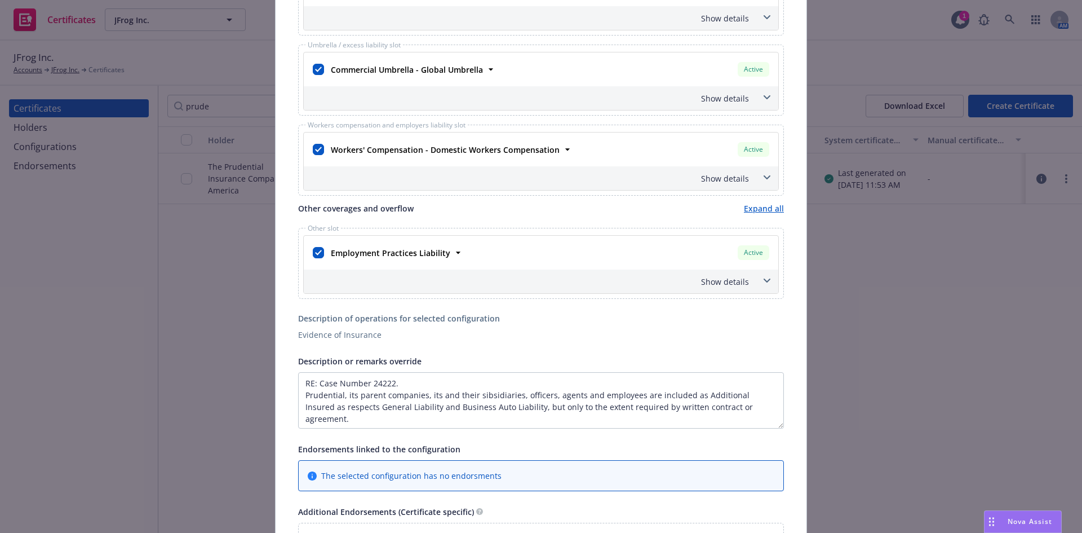
click at [772, 94] on div "Show details" at bounding box center [541, 98] width 475 height 24
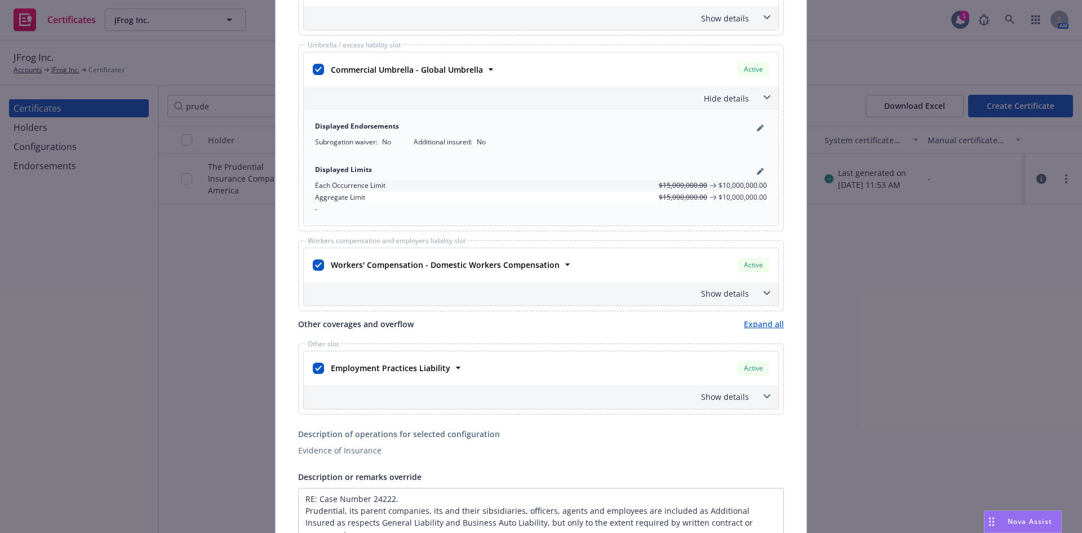
click at [772, 94] on div "Hide details" at bounding box center [541, 98] width 475 height 24
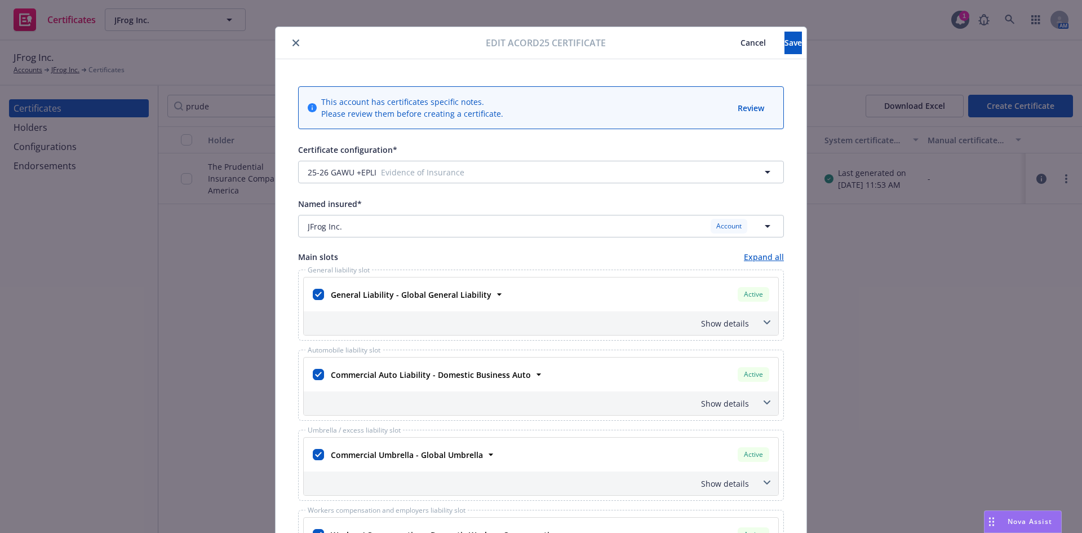
scroll to position [0, 0]
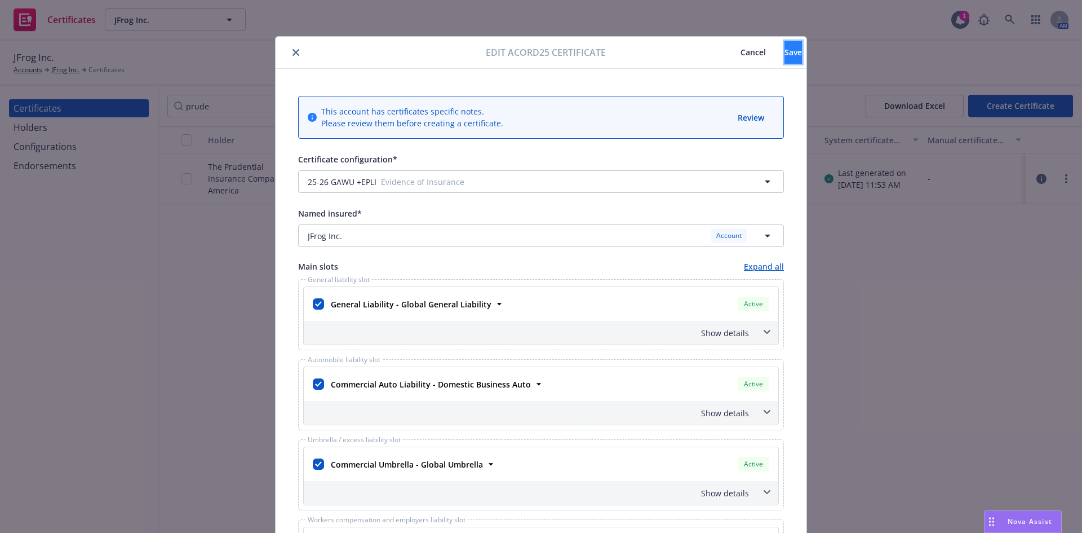
click at [785, 51] on span "Save" at bounding box center [793, 52] width 17 height 11
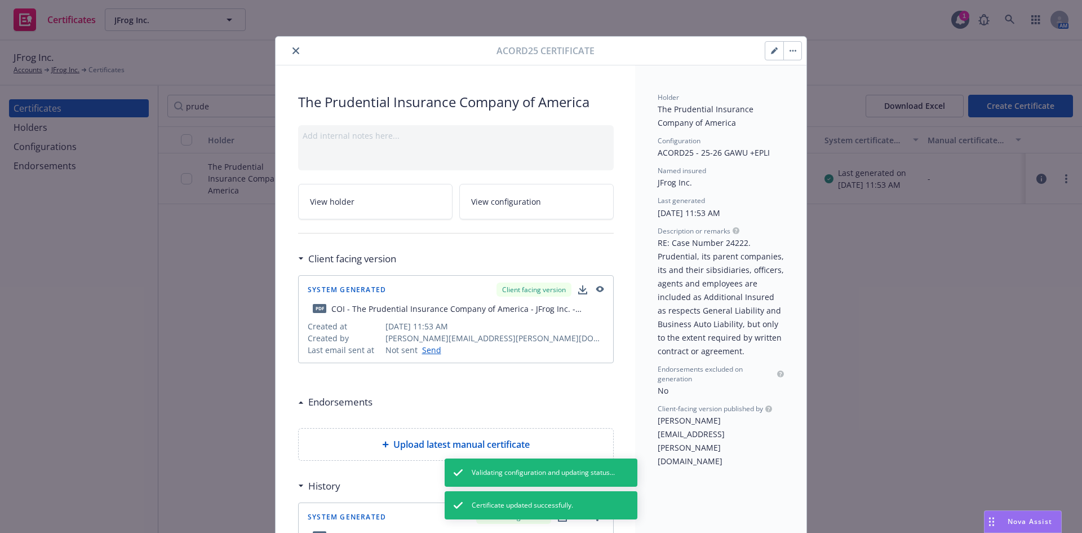
click at [293, 50] on icon "close" at bounding box center [296, 50] width 7 height 7
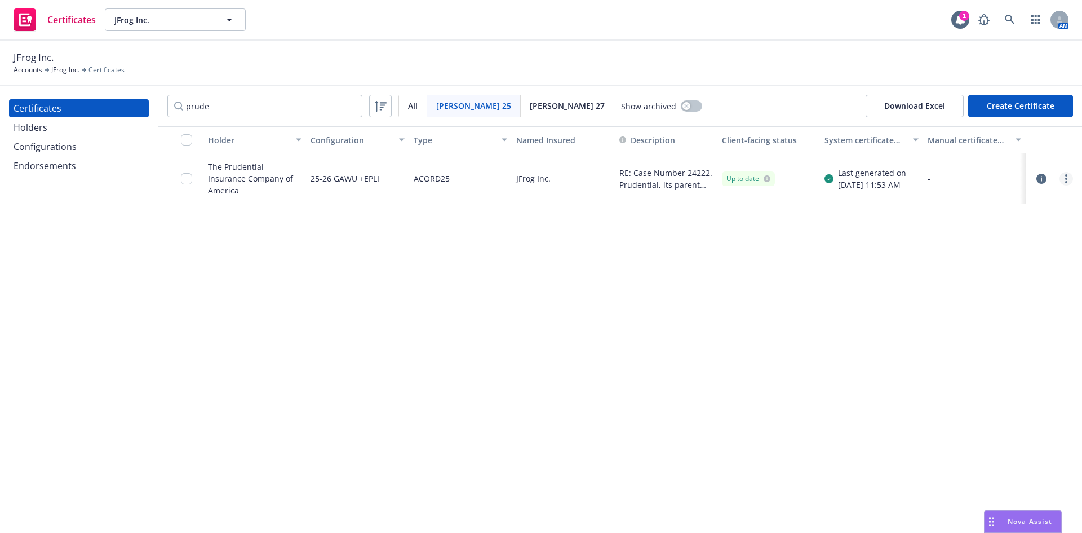
click at [1068, 179] on link "more" at bounding box center [1067, 179] width 14 height 14
click at [956, 246] on link "Regenerate" at bounding box center [982, 247] width 180 height 23
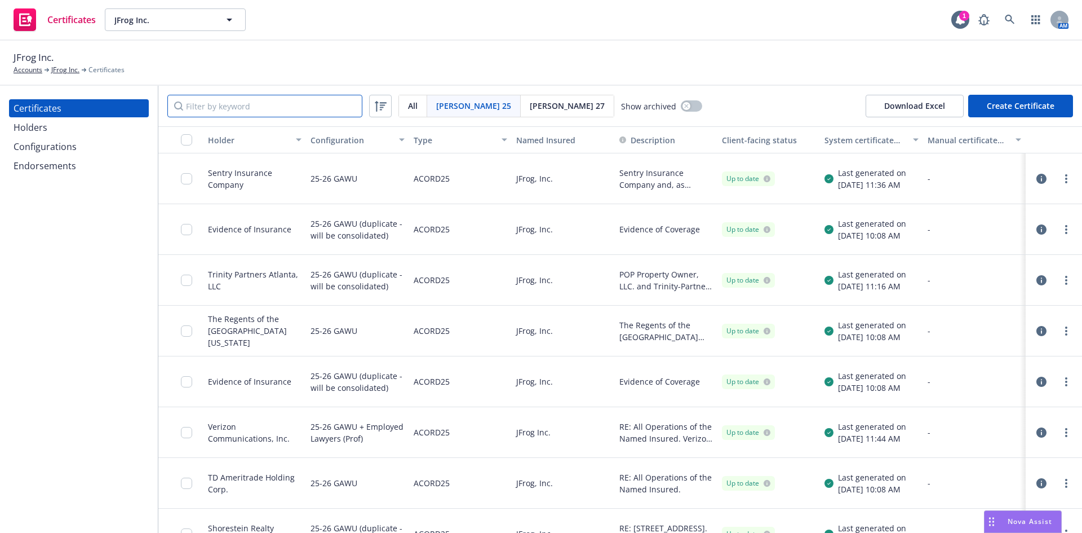
click at [207, 109] on input "Filter by keyword" at bounding box center [264, 106] width 195 height 23
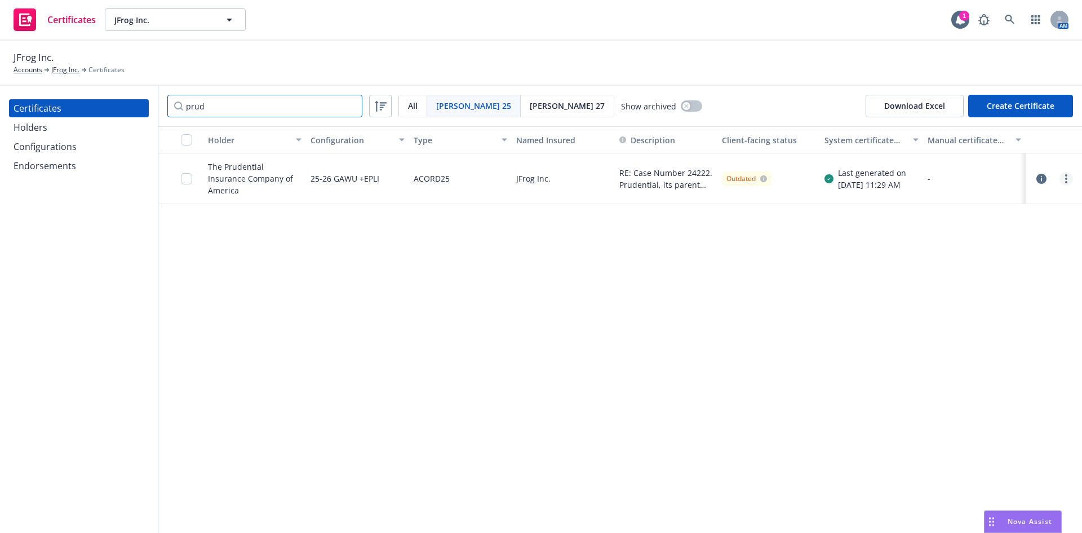
type input "prud"
click at [1069, 174] on link "more" at bounding box center [1067, 179] width 14 height 14
click at [974, 334] on link "Download uneditable generated certificate" at bounding box center [982, 337] width 180 height 23
click at [181, 176] on input "checkbox" at bounding box center [186, 178] width 11 height 11
click at [515, 510] on button "Download certificate" at bounding box center [475, 507] width 85 height 23
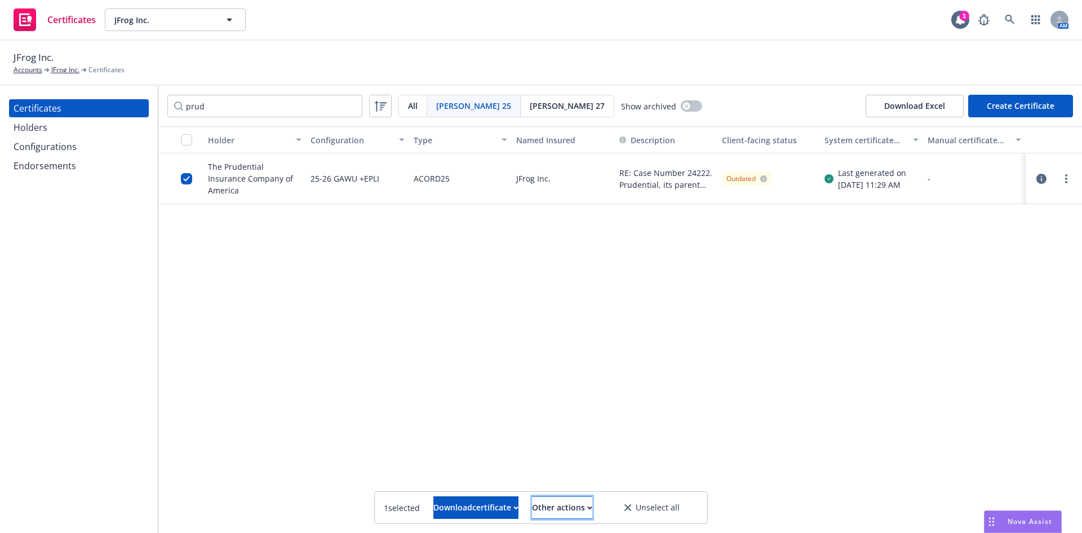
click at [564, 506] on div "Other actions" at bounding box center [562, 507] width 60 height 21
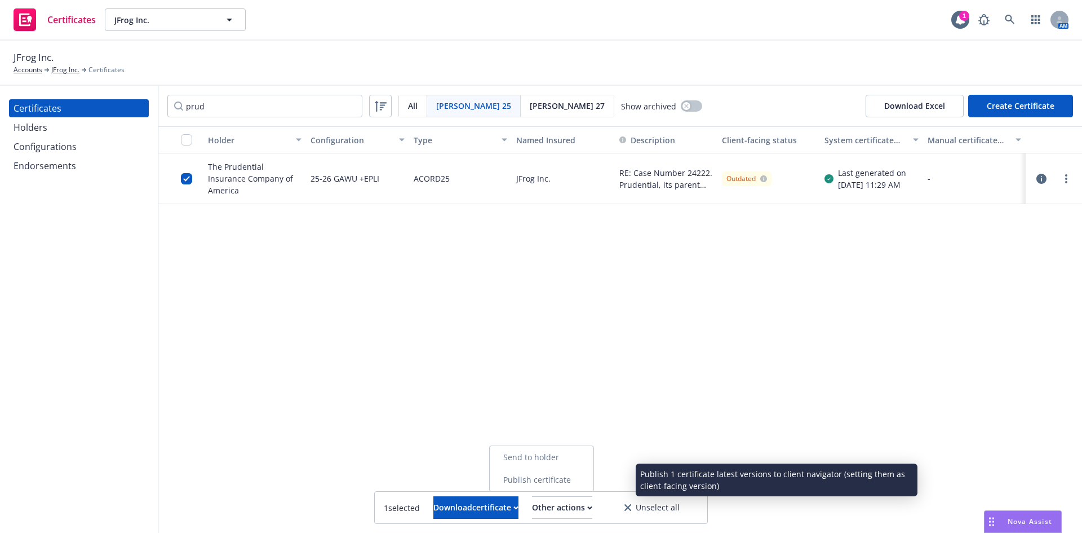
click at [564, 482] on link "Publish certificate" at bounding box center [542, 479] width 104 height 23
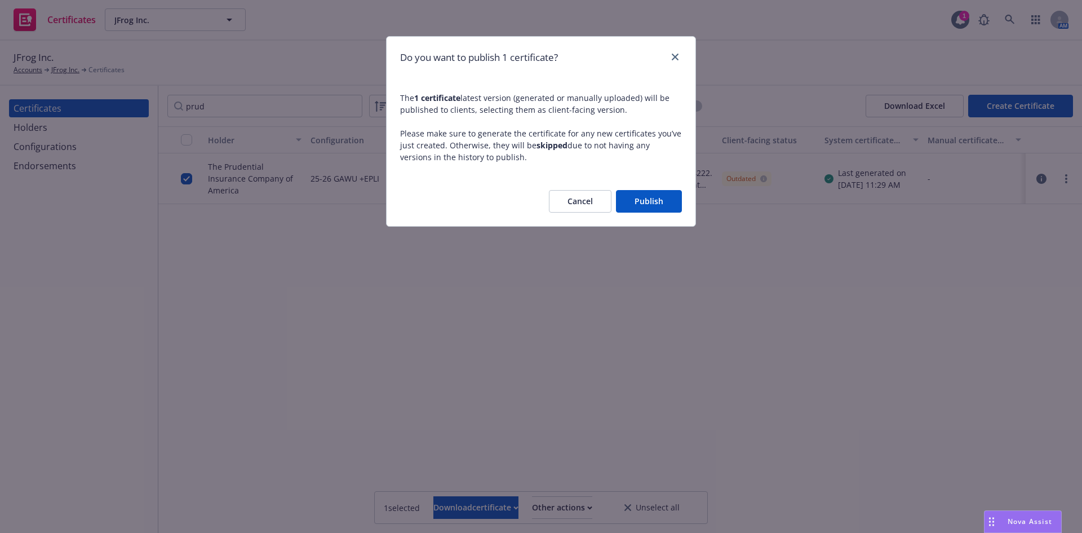
click at [656, 202] on button "Publish" at bounding box center [649, 201] width 66 height 23
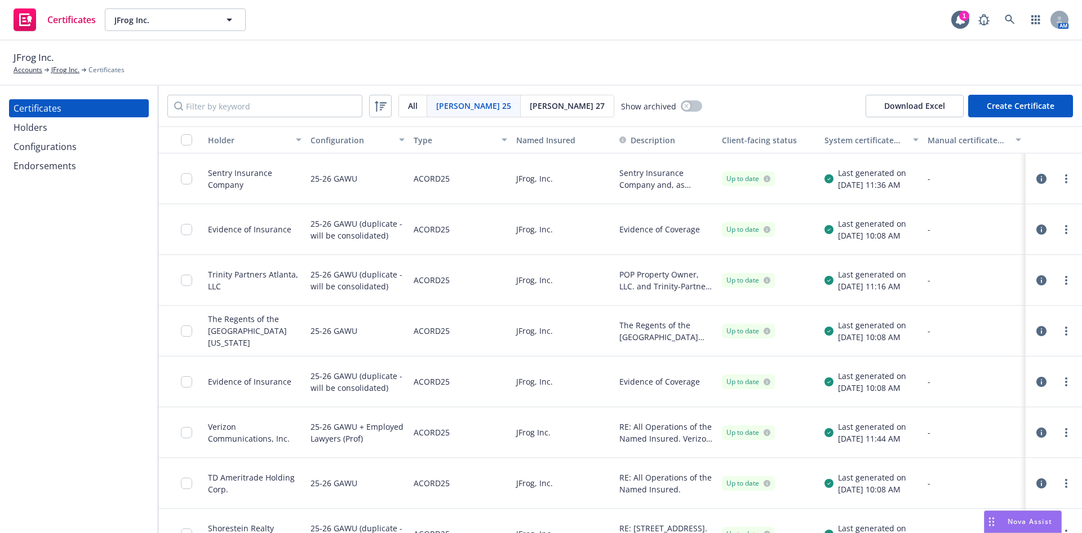
click at [46, 152] on div "Configurations" at bounding box center [45, 147] width 63 height 18
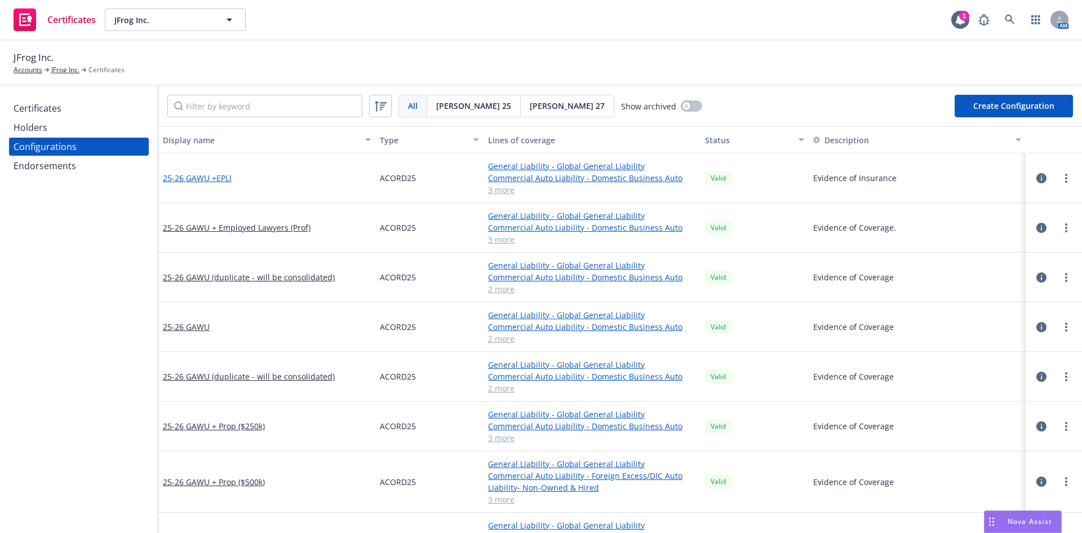
click at [217, 176] on link "25-26 GAWU +EPLI" at bounding box center [197, 178] width 69 height 12
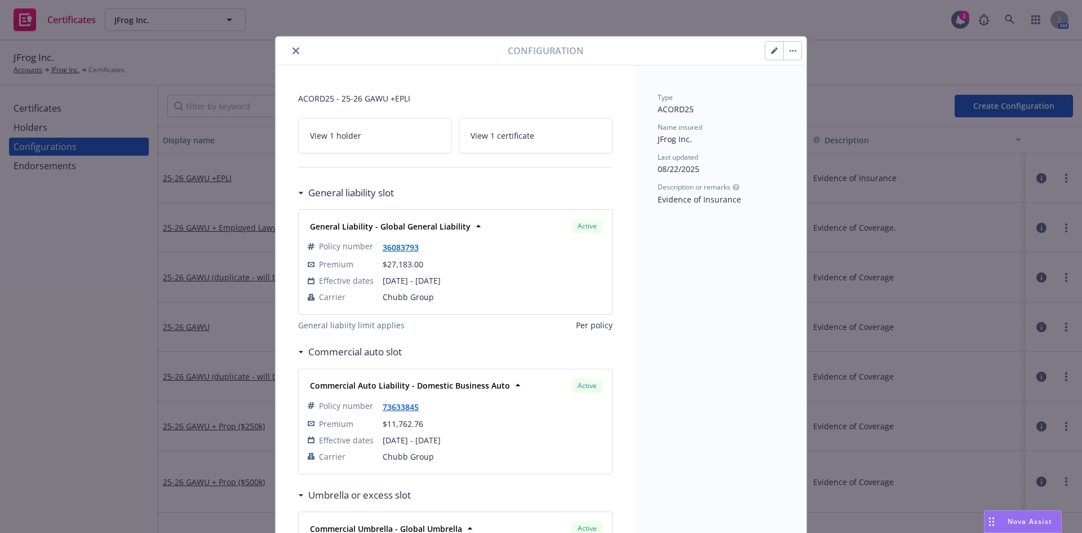
click at [765, 48] on button "button" at bounding box center [774, 51] width 18 height 18
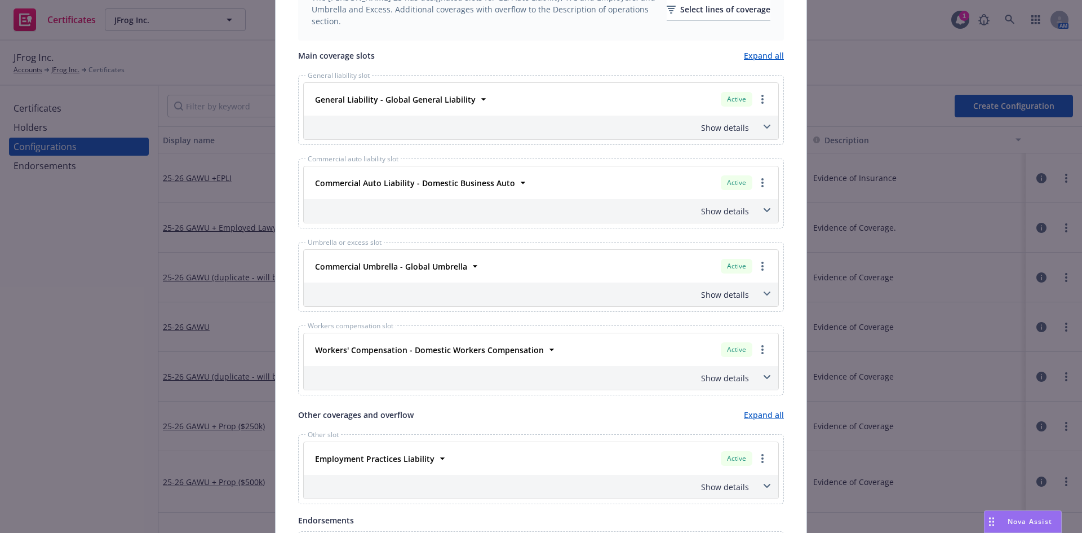
scroll to position [626, 0]
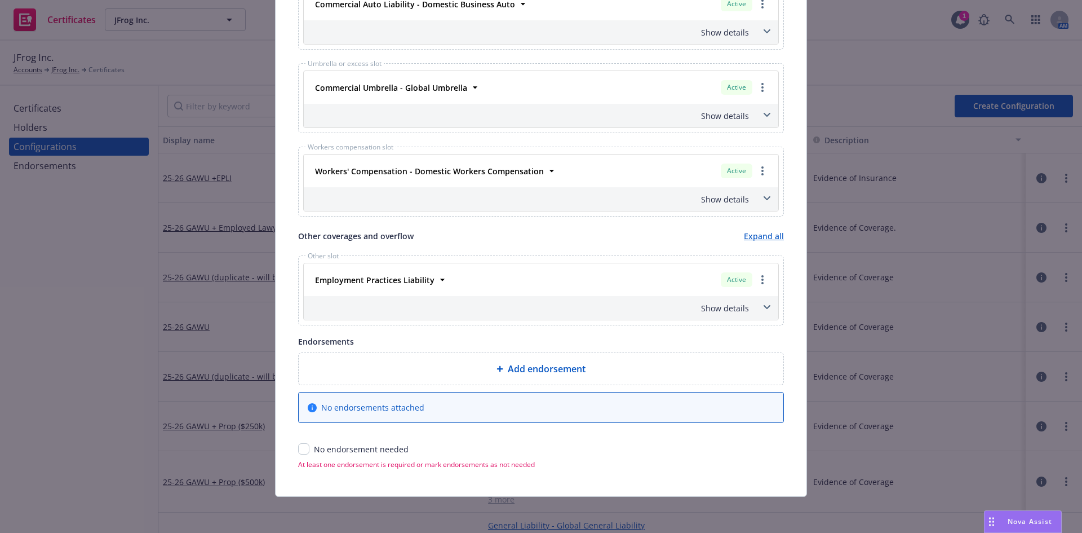
click at [758, 305] on span at bounding box center [767, 307] width 18 height 18
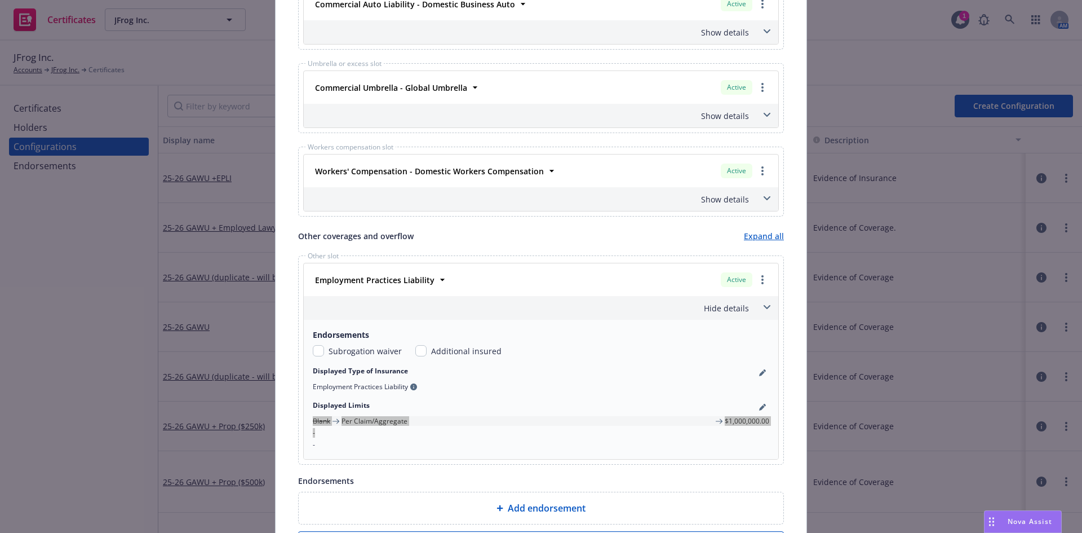
drag, startPoint x: 718, startPoint y: 431, endPoint x: 748, endPoint y: 404, distance: 40.3
click at [748, 404] on div "Displayed Limits Blank Per Claim/Aggregate $1,000,000.00 - -" at bounding box center [541, 424] width 457 height 49
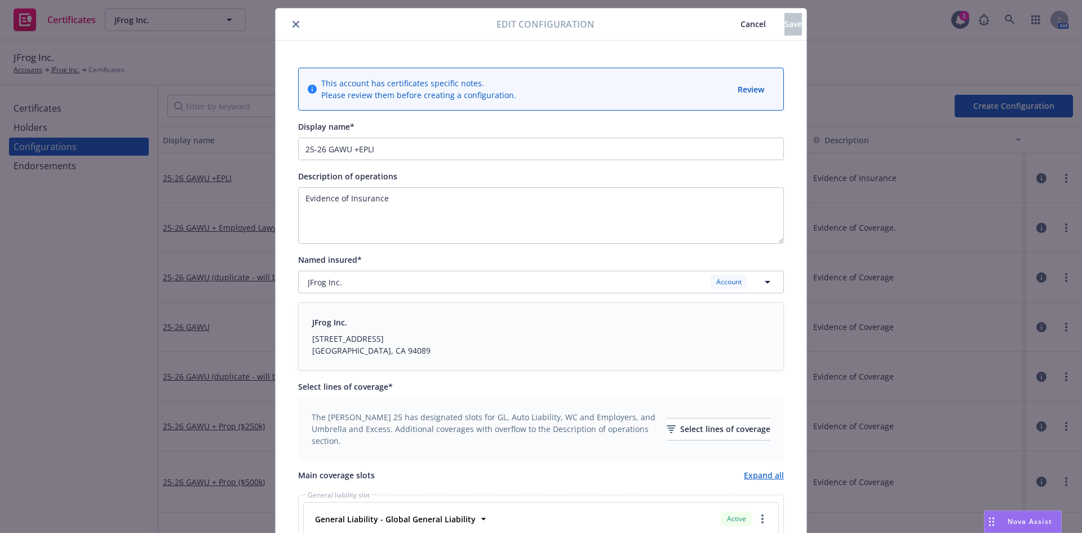
scroll to position [0, 0]
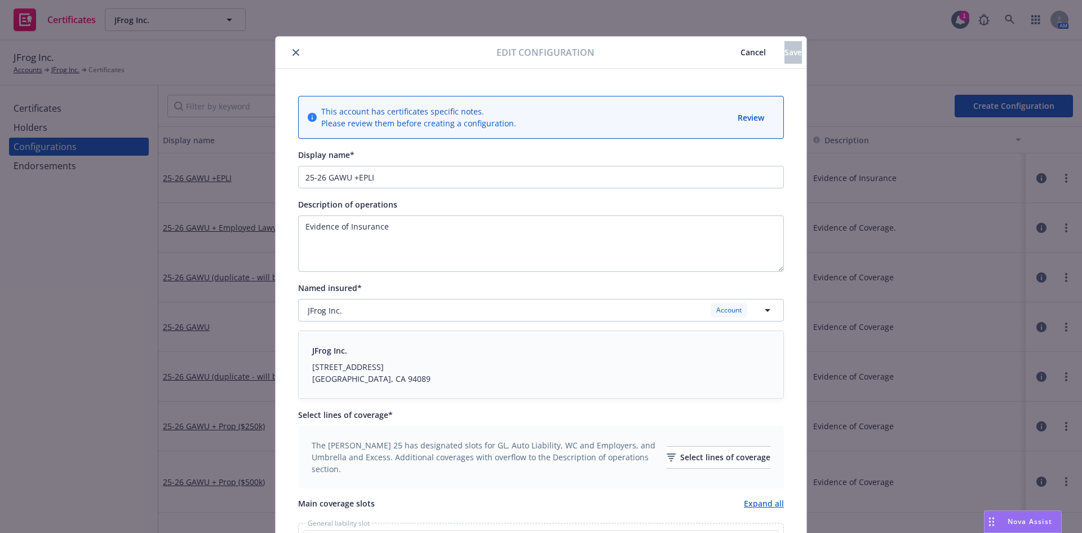
click at [295, 53] on icon "close" at bounding box center [296, 52] width 7 height 7
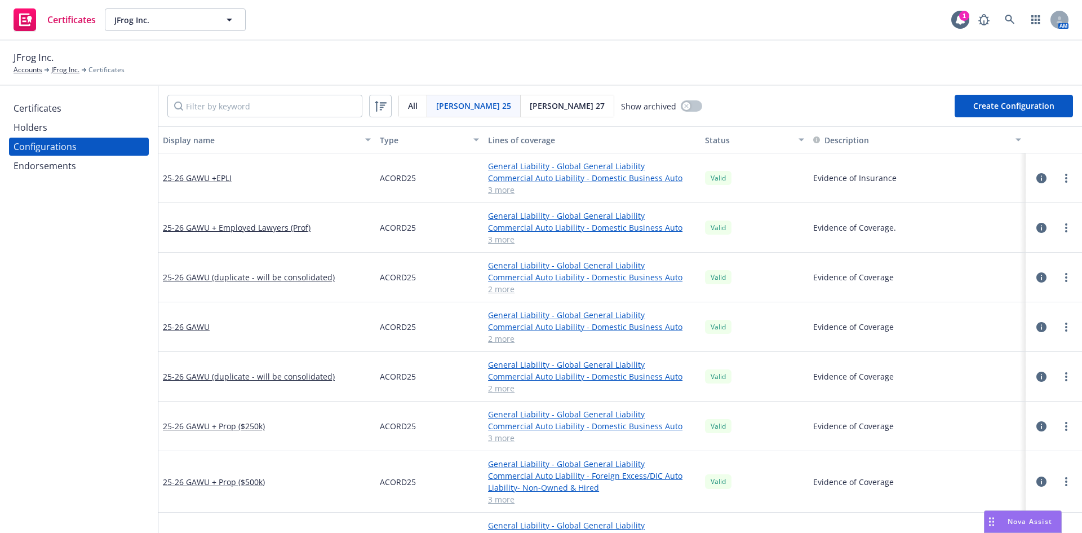
click at [43, 111] on div "Certificates" at bounding box center [38, 108] width 48 height 18
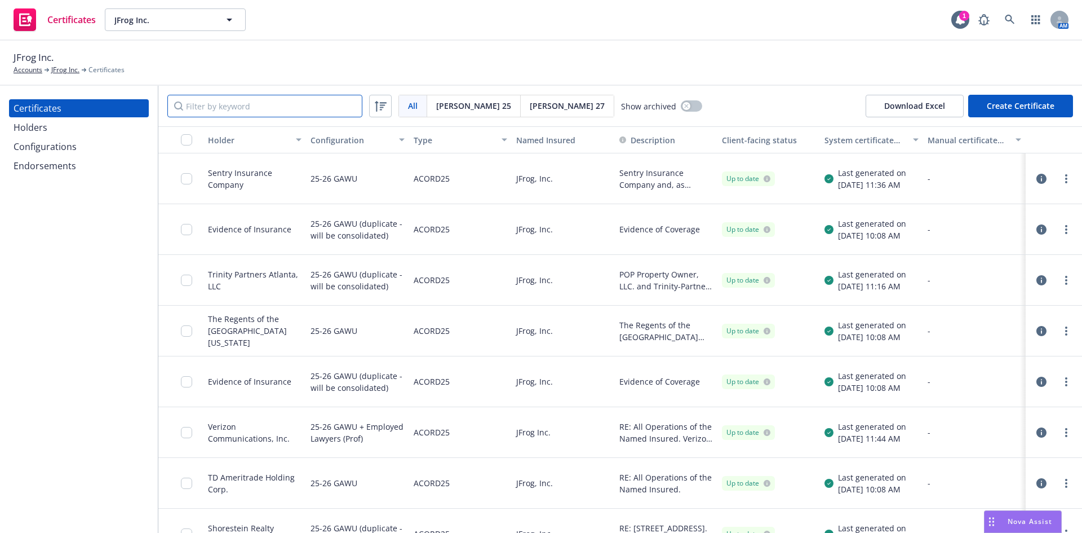
click at [239, 107] on input "Filter by keyword" at bounding box center [264, 106] width 195 height 23
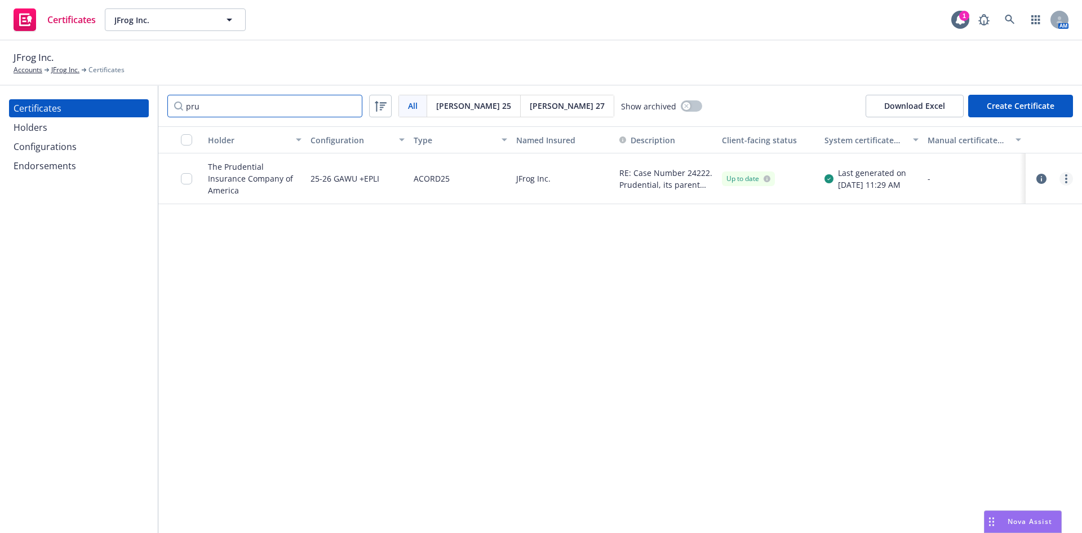
type input "pru"
click at [1062, 180] on link "more" at bounding box center [1067, 179] width 14 height 14
click at [920, 205] on link "Edit" at bounding box center [982, 202] width 180 height 23
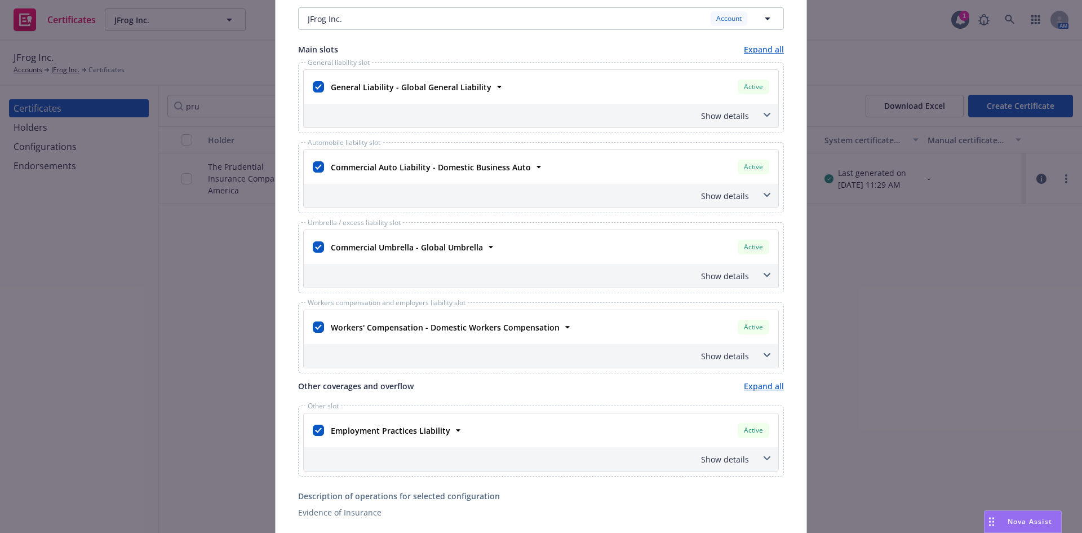
scroll to position [395, 0]
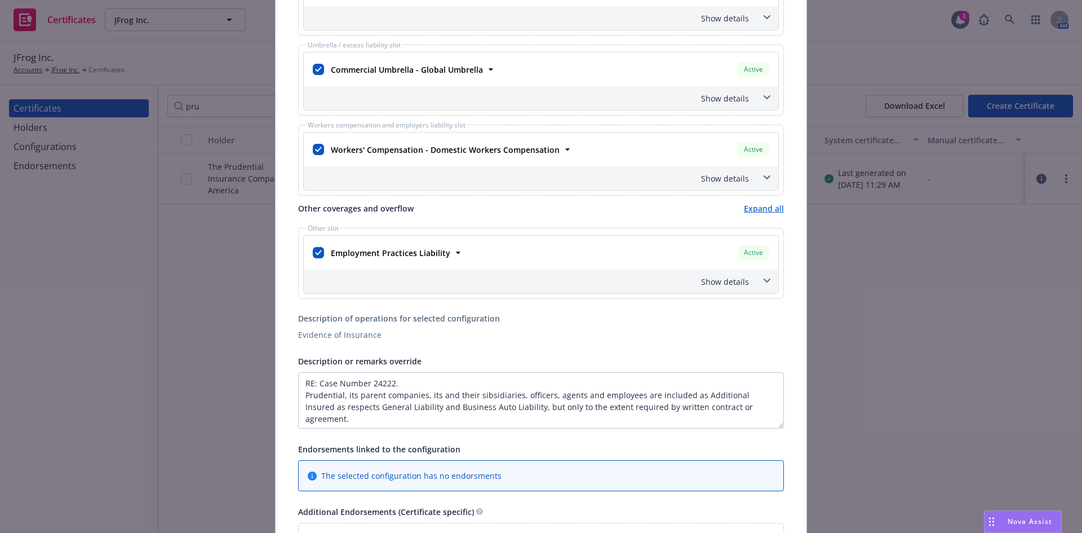
click at [767, 283] on span at bounding box center [767, 281] width 18 height 18
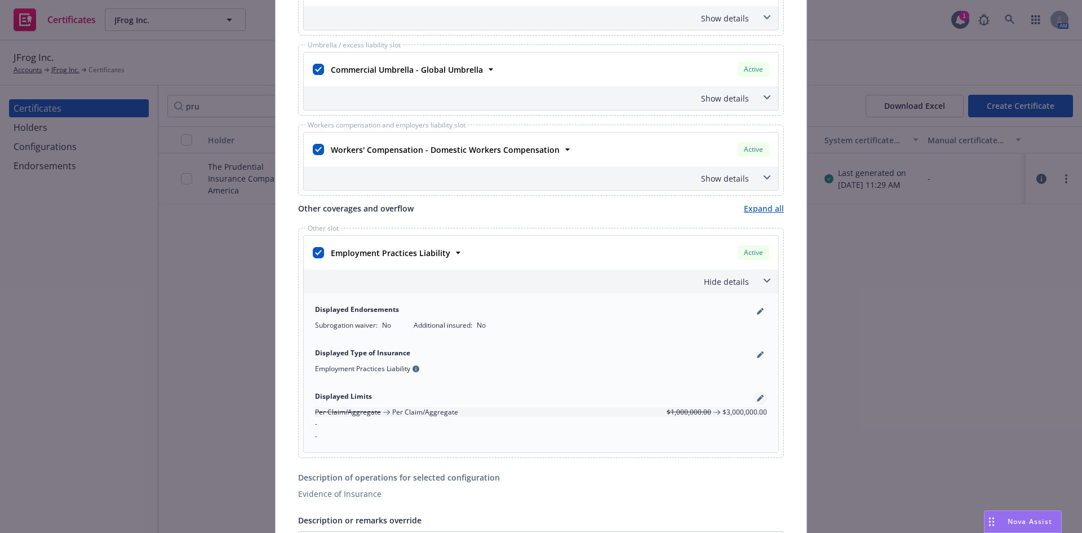
click at [757, 399] on icon "pencil" at bounding box center [760, 399] width 6 height 6
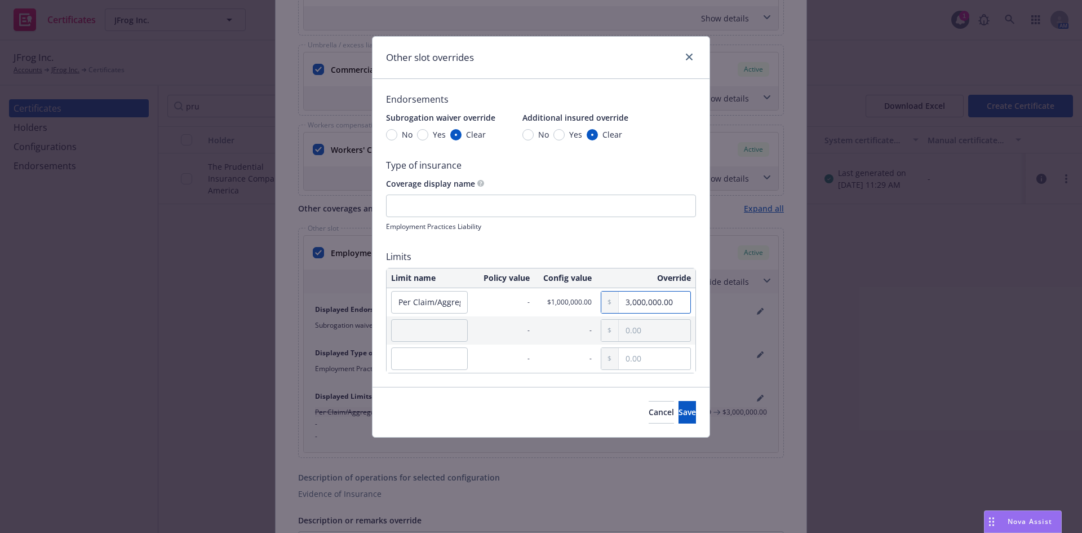
click at [627, 303] on input "3,000,000.00" at bounding box center [655, 301] width 72 height 21
type input "1,000,000.00"
click at [679, 406] on span "Save" at bounding box center [687, 411] width 17 height 11
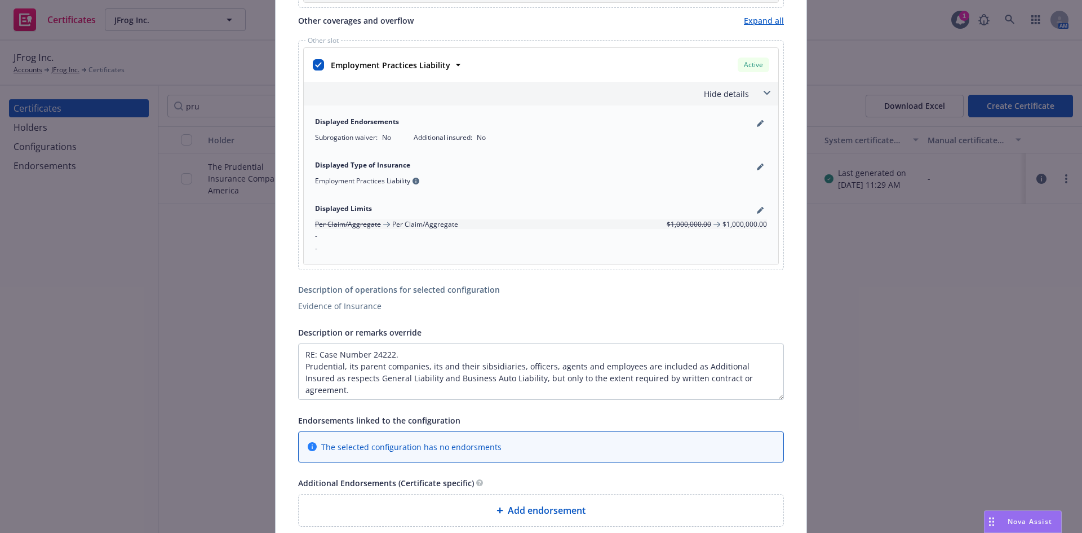
scroll to position [564, 0]
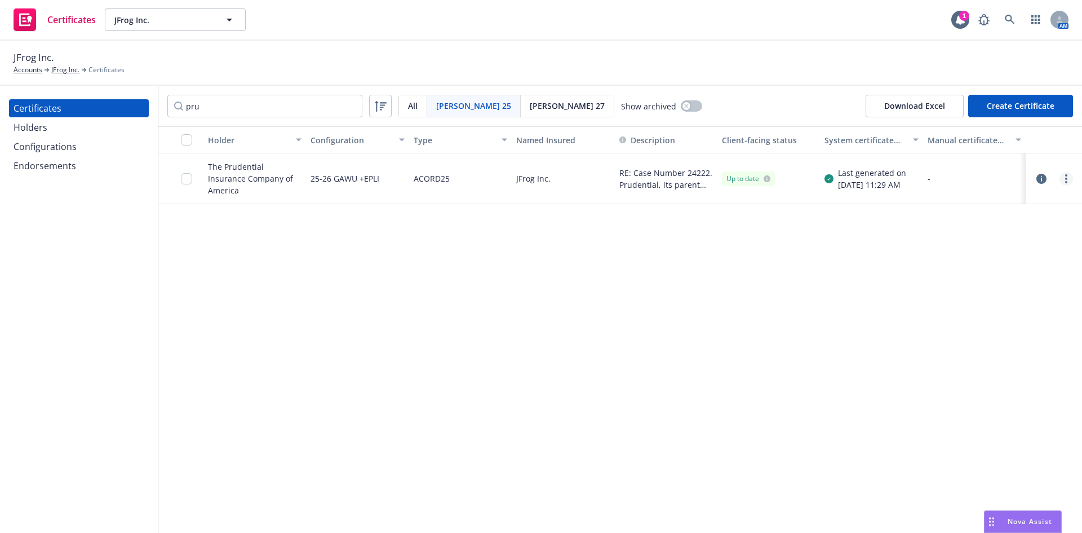
click at [1065, 176] on link "more" at bounding box center [1067, 179] width 14 height 14
click at [925, 250] on link "Regenerate" at bounding box center [982, 247] width 180 height 23
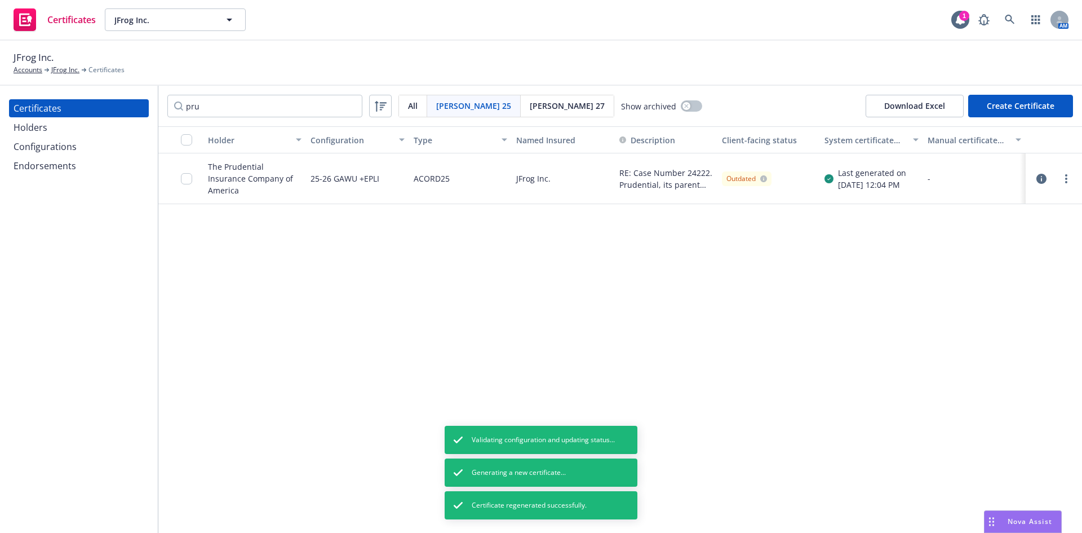
drag, startPoint x: 555, startPoint y: 542, endPoint x: 945, endPoint y: 220, distance: 505.3
click at [843, 226] on div "Holder Configuration Type Named Insured Description Client-facing status System…" at bounding box center [620, 329] width 924 height 406
click at [1067, 178] on circle "more" at bounding box center [1066, 179] width 2 height 2
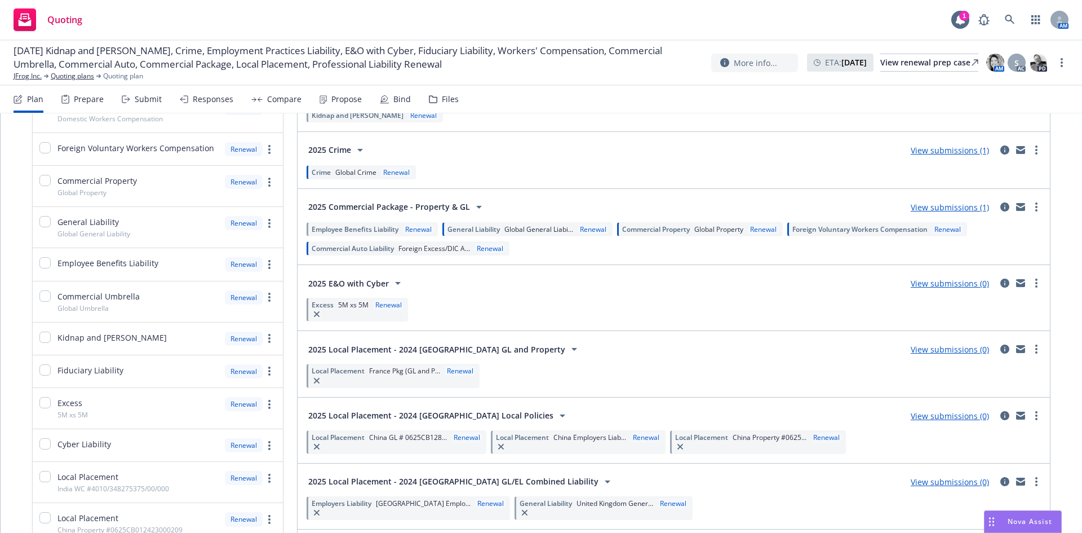
scroll to position [451, 0]
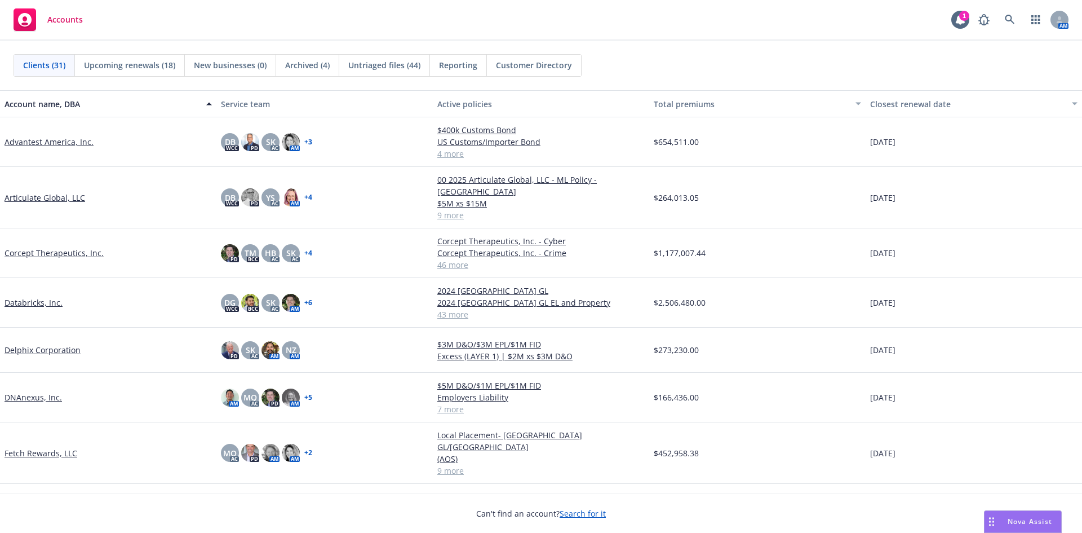
click at [50, 296] on link "Databricks, Inc." at bounding box center [34, 302] width 58 height 12
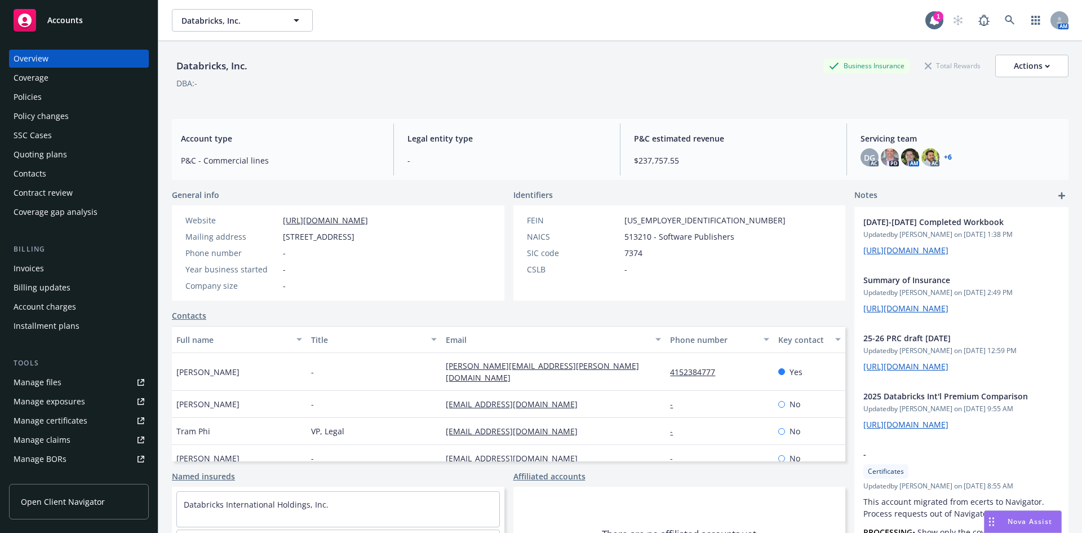
click at [47, 273] on div "Invoices" at bounding box center [79, 268] width 131 height 18
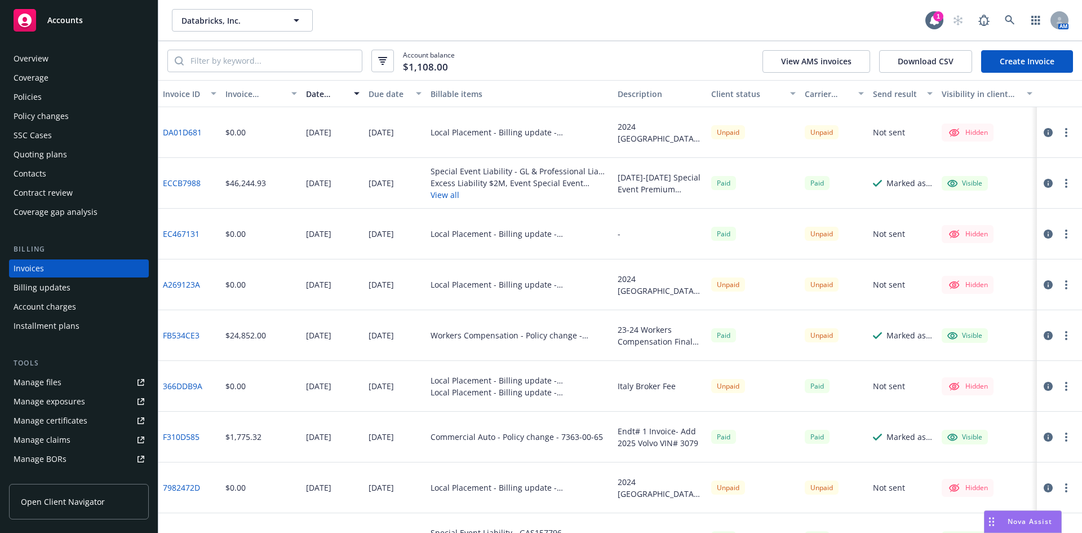
click at [56, 311] on div "Account charges" at bounding box center [45, 307] width 63 height 18
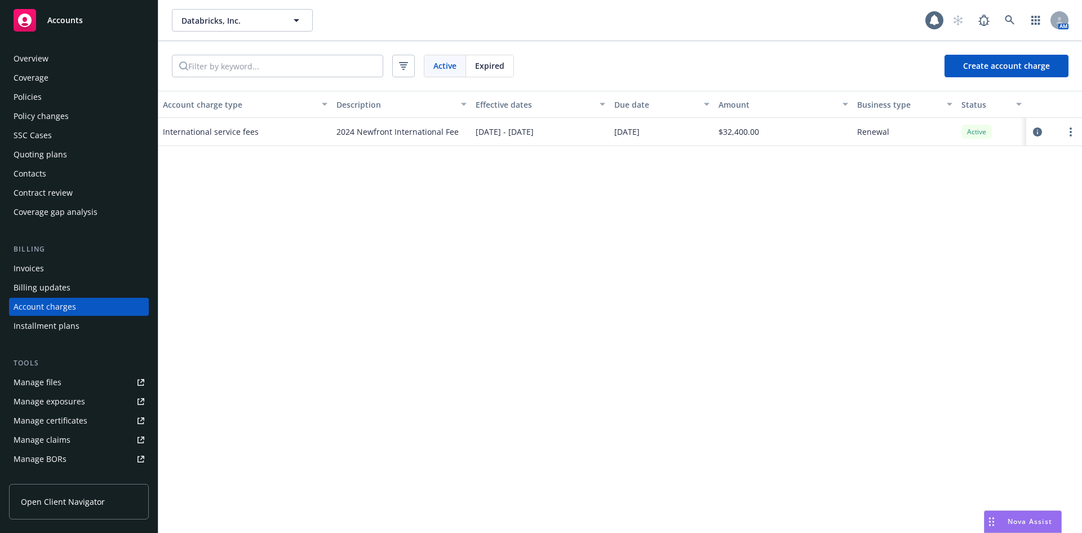
scroll to position [23, 0]
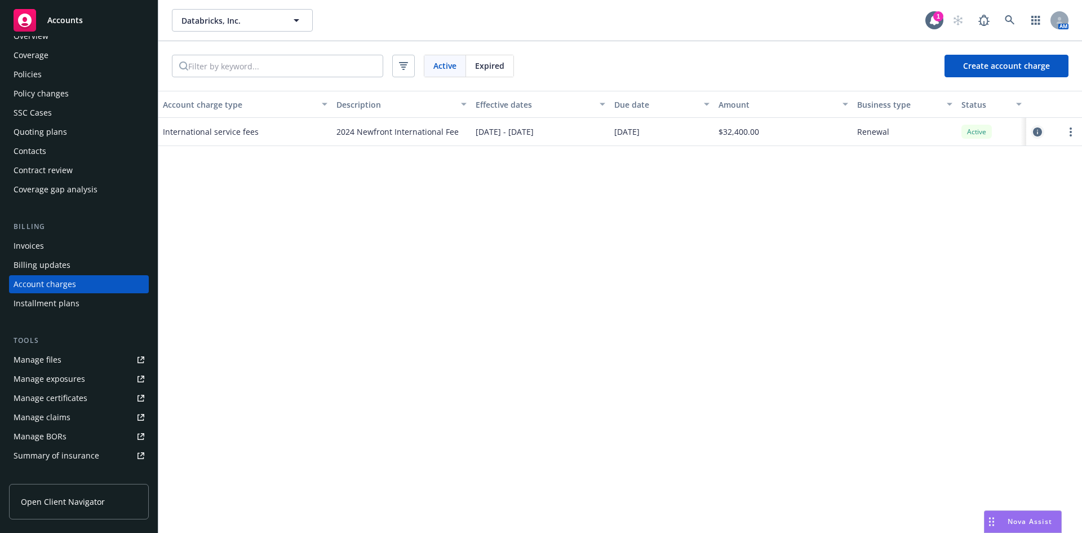
click at [1038, 132] on icon "circleInformation" at bounding box center [1037, 131] width 9 height 9
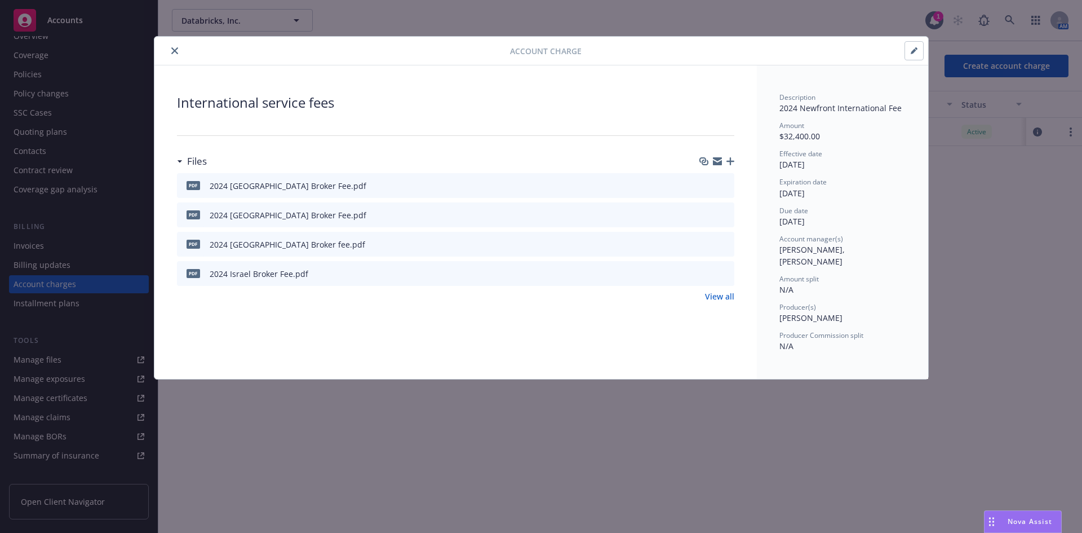
click at [171, 51] on icon "close" at bounding box center [174, 50] width 7 height 7
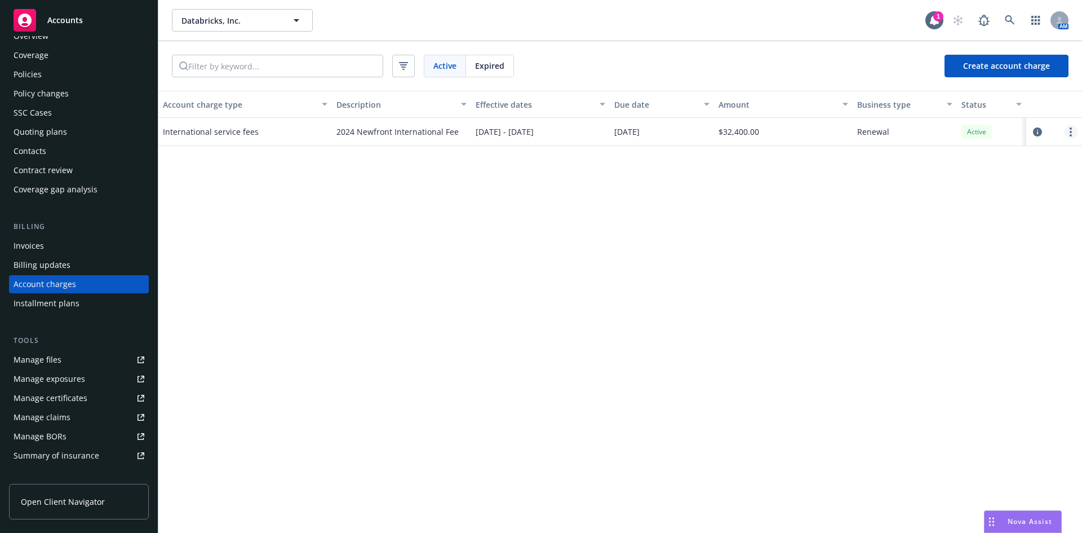
click at [1074, 136] on link "more" at bounding box center [1071, 132] width 14 height 14
click at [1038, 132] on icon "circleInformation" at bounding box center [1037, 131] width 9 height 9
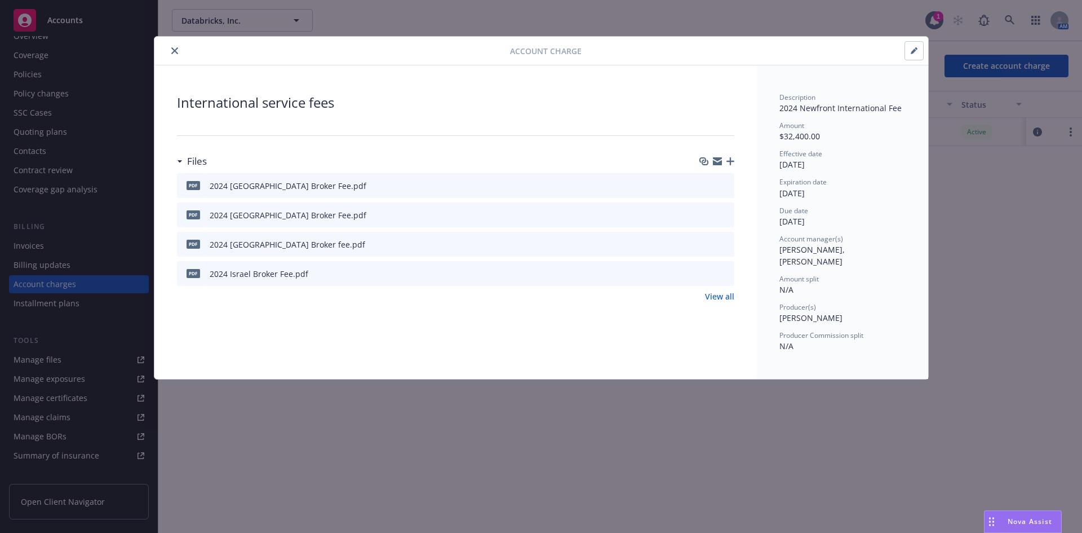
click at [170, 49] on button "close" at bounding box center [175, 51] width 14 height 14
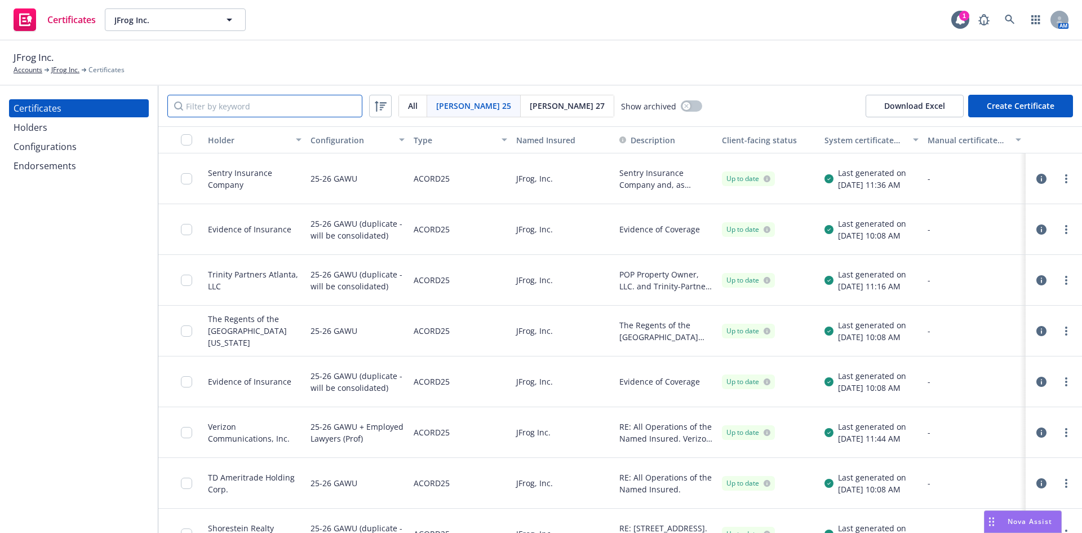
click at [204, 105] on input "Filter by keyword" at bounding box center [264, 106] width 195 height 23
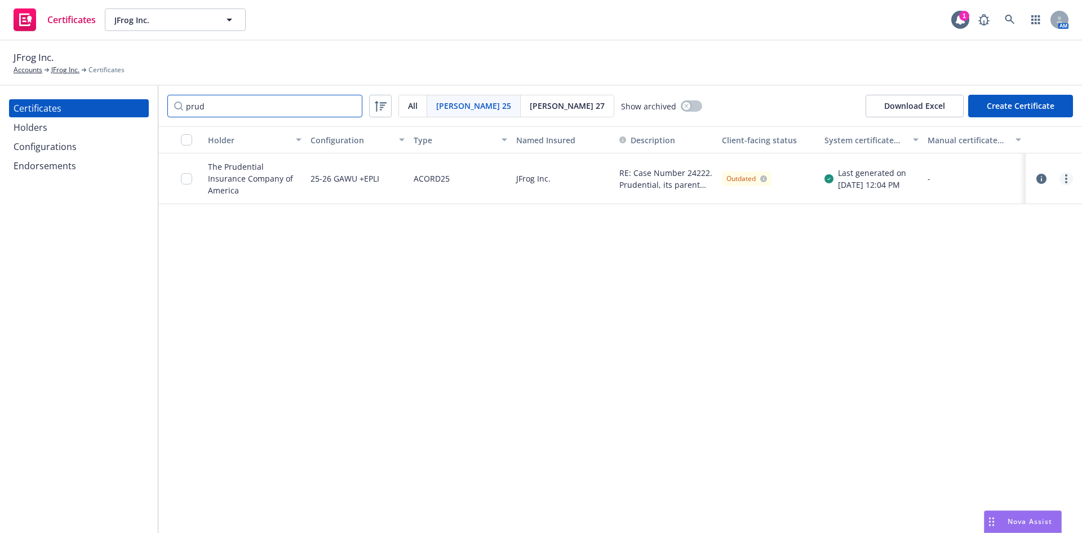
type input "prud"
click at [1061, 175] on link "more" at bounding box center [1067, 179] width 14 height 14
click at [986, 337] on link "Download uneditable generated certificate" at bounding box center [982, 337] width 180 height 23
click at [1066, 179] on circle "more" at bounding box center [1066, 179] width 2 height 2
click at [935, 249] on link "Regenerate" at bounding box center [982, 247] width 180 height 23
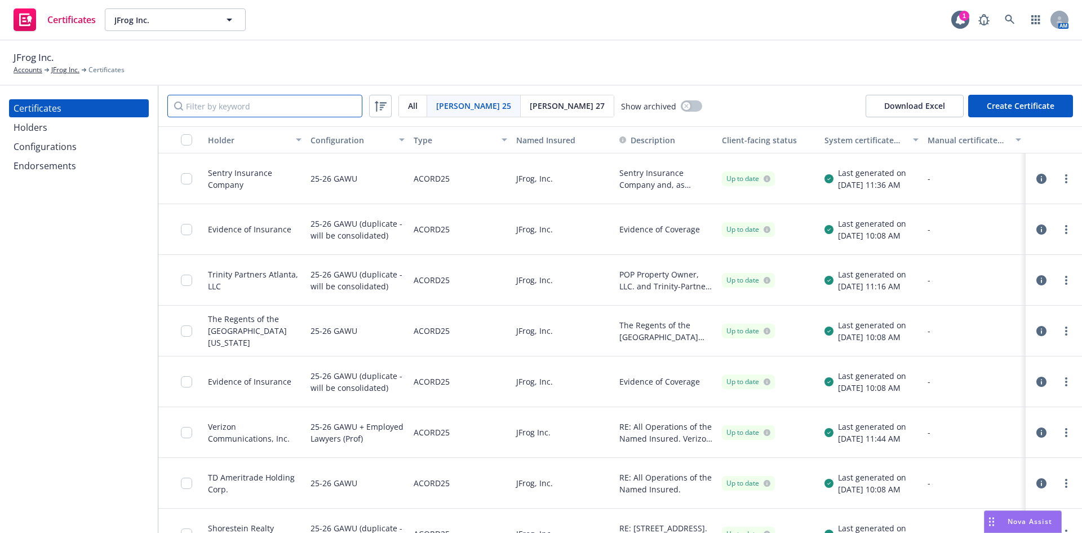
click at [244, 110] on input "Filter by keyword" at bounding box center [264, 106] width 195 height 23
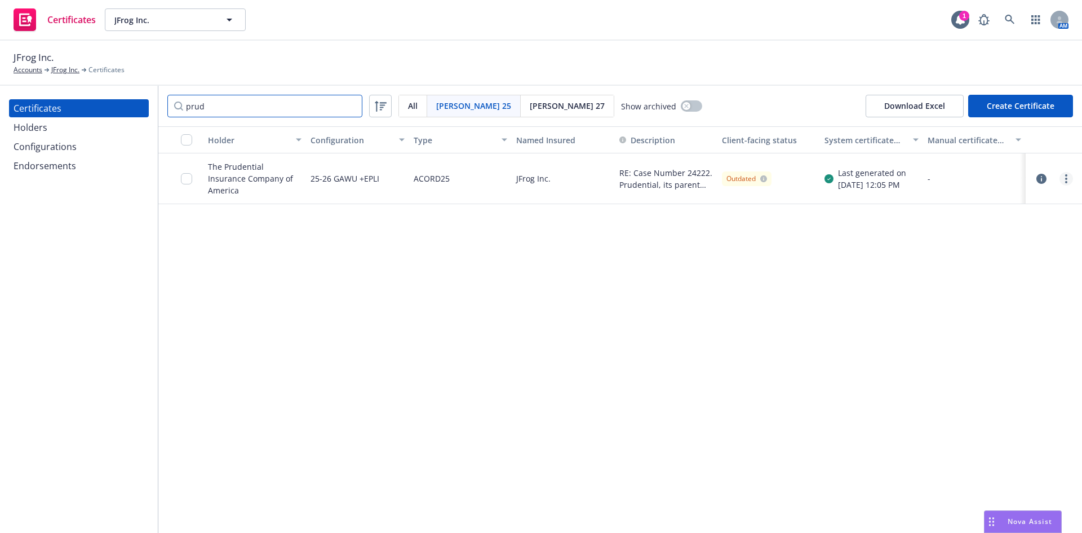
type input "prud"
click at [1068, 176] on link "more" at bounding box center [1067, 179] width 14 height 14
click at [987, 334] on link "Download uneditable generated certificate" at bounding box center [982, 337] width 180 height 23
click at [30, 149] on div "Configurations" at bounding box center [45, 147] width 63 height 18
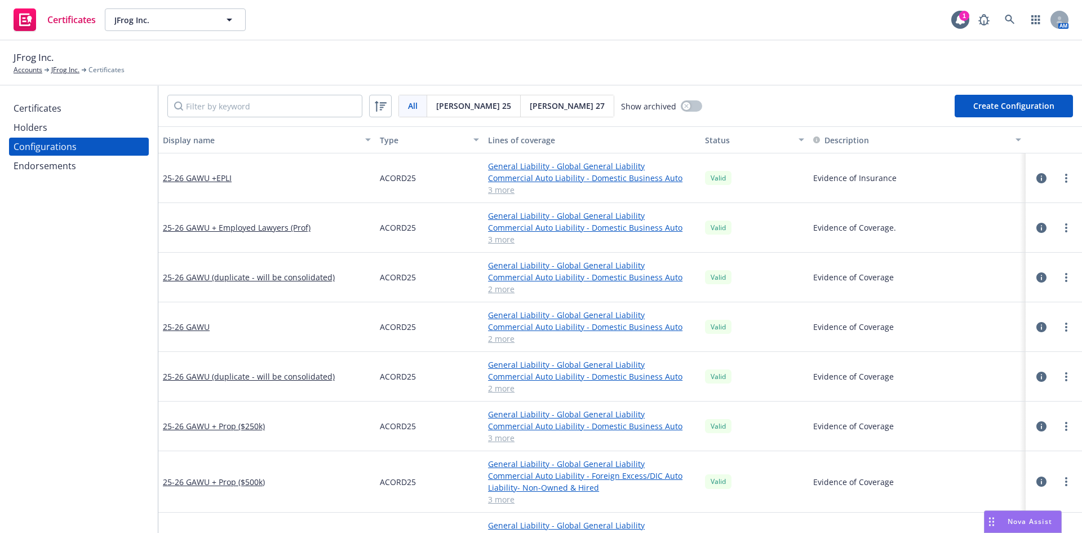
click at [46, 109] on div "Certificates" at bounding box center [38, 108] width 48 height 18
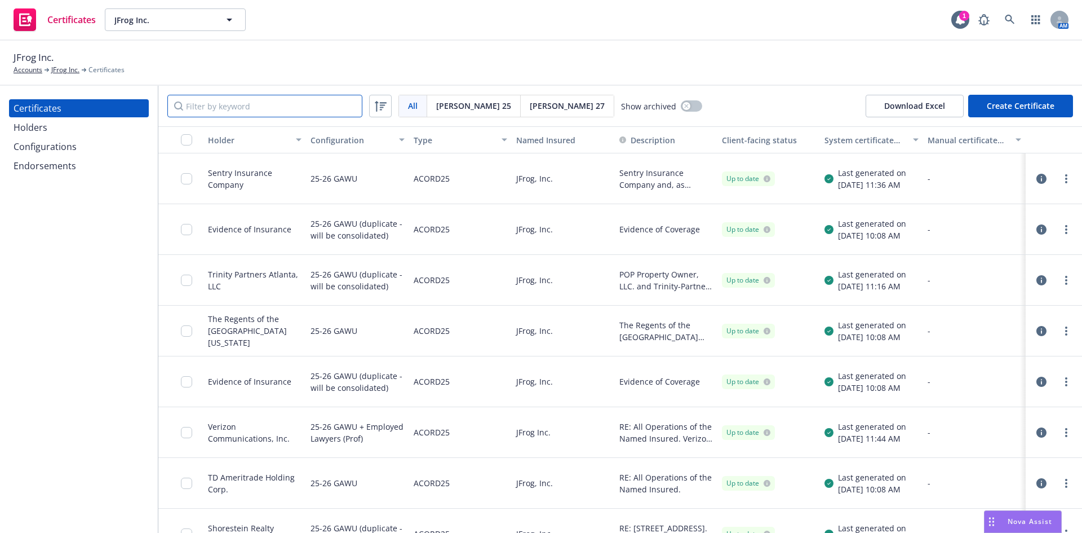
click at [219, 109] on input "Filter by keyword" at bounding box center [264, 106] width 195 height 23
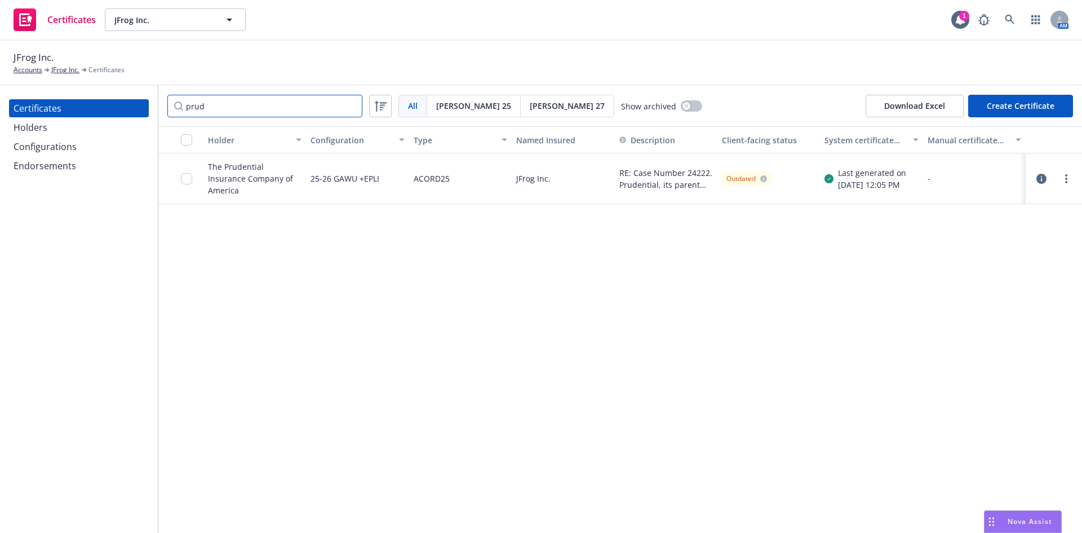
type input "prud"
click at [1045, 180] on icon "button" at bounding box center [1042, 179] width 10 height 10
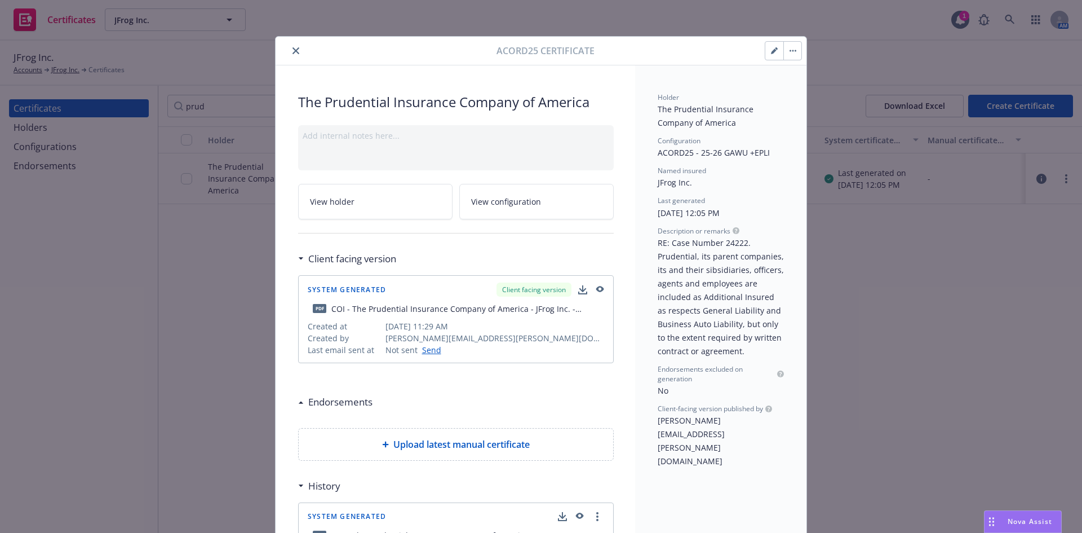
click at [771, 51] on icon "button" at bounding box center [774, 50] width 7 height 7
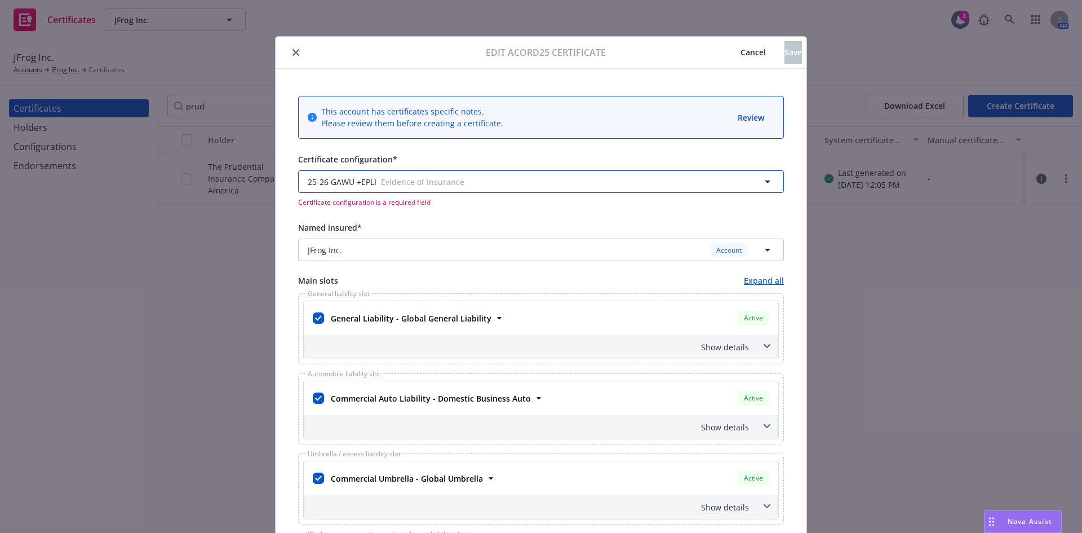
click at [481, 187] on span "Evidence of Insurance" at bounding box center [527, 182] width 293 height 12
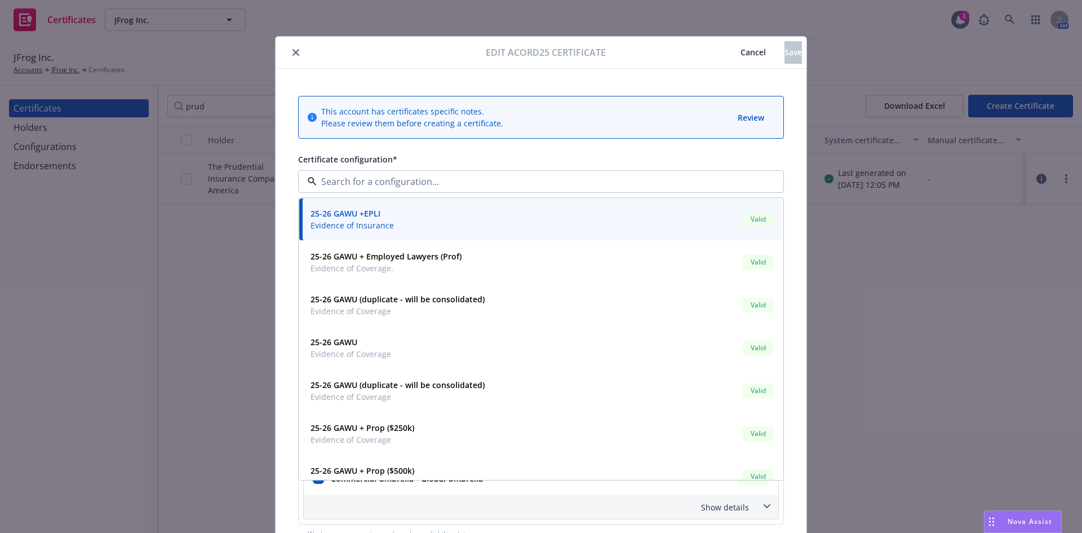
click at [369, 216] on strong "25-26 GAWU +EPLI" at bounding box center [346, 213] width 70 height 11
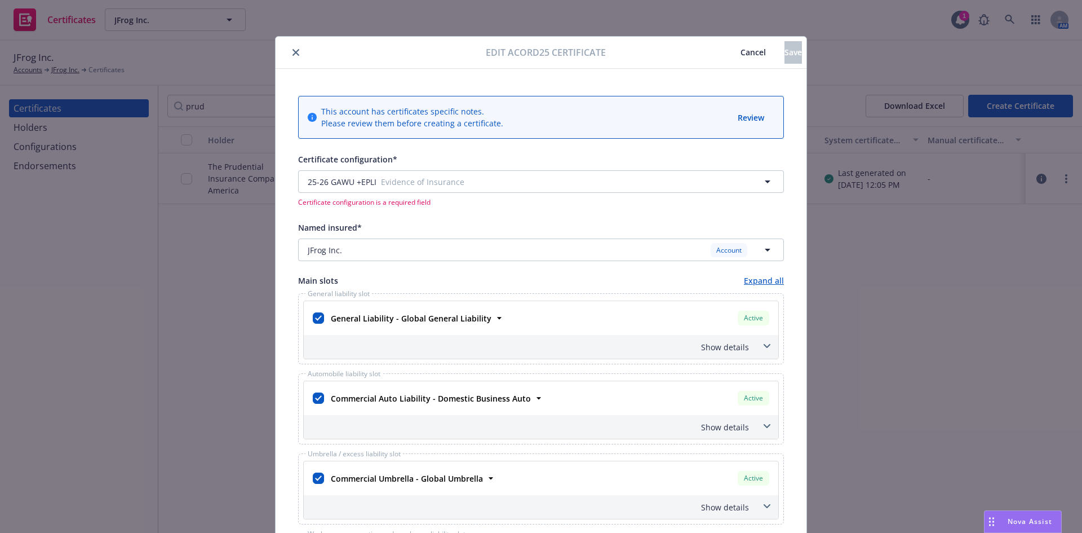
click at [651, 222] on div "Named insured*" at bounding box center [541, 227] width 486 height 14
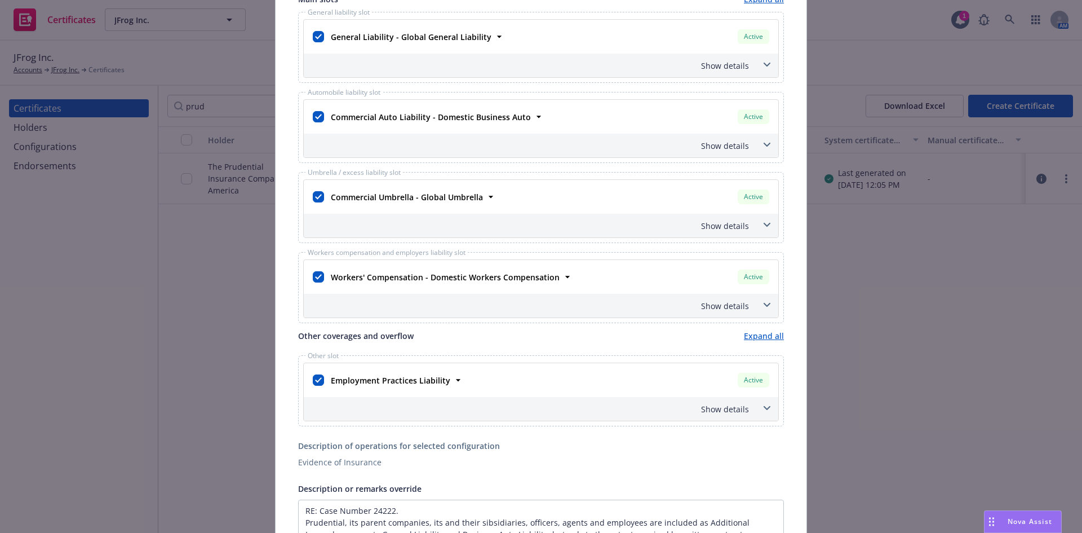
scroll to position [282, 0]
click at [764, 409] on icon at bounding box center [767, 407] width 7 height 5
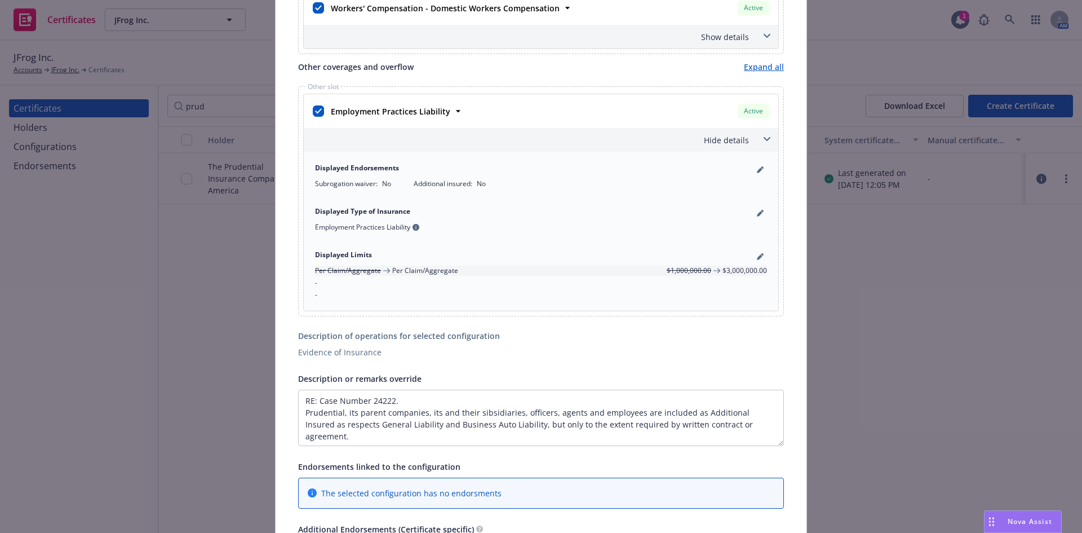
scroll to position [564, 0]
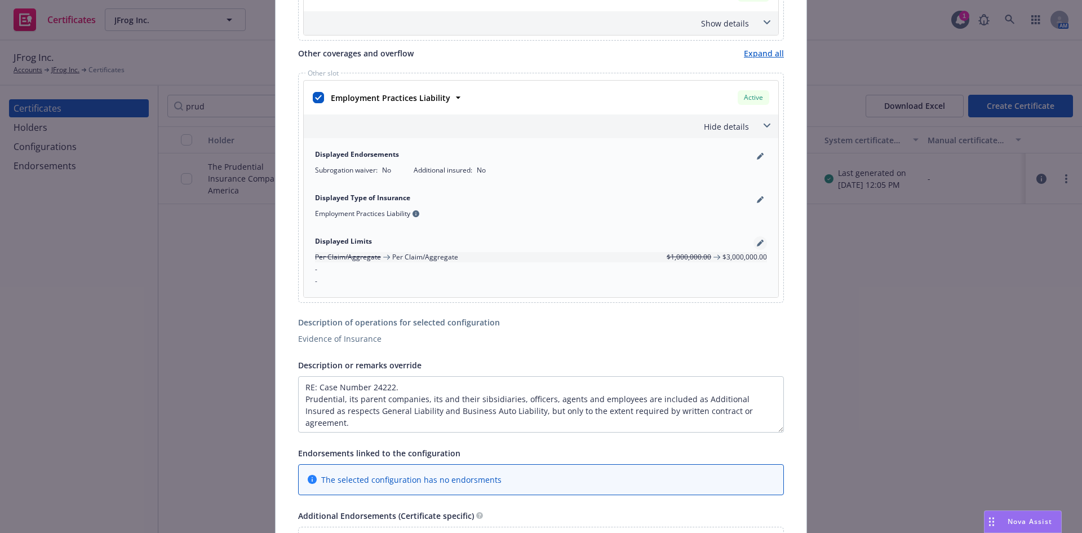
click at [757, 241] on icon "pencil" at bounding box center [760, 244] width 6 height 6
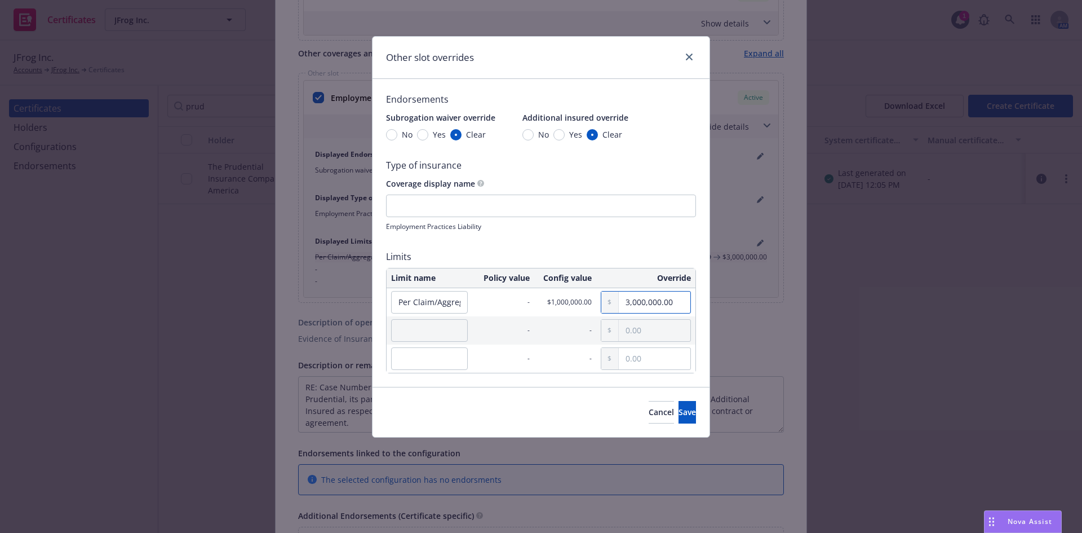
click at [627, 302] on input "3,000,000.00" at bounding box center [655, 301] width 72 height 21
type input "1,000,000.00"
click at [679, 413] on span "Save" at bounding box center [687, 411] width 17 height 11
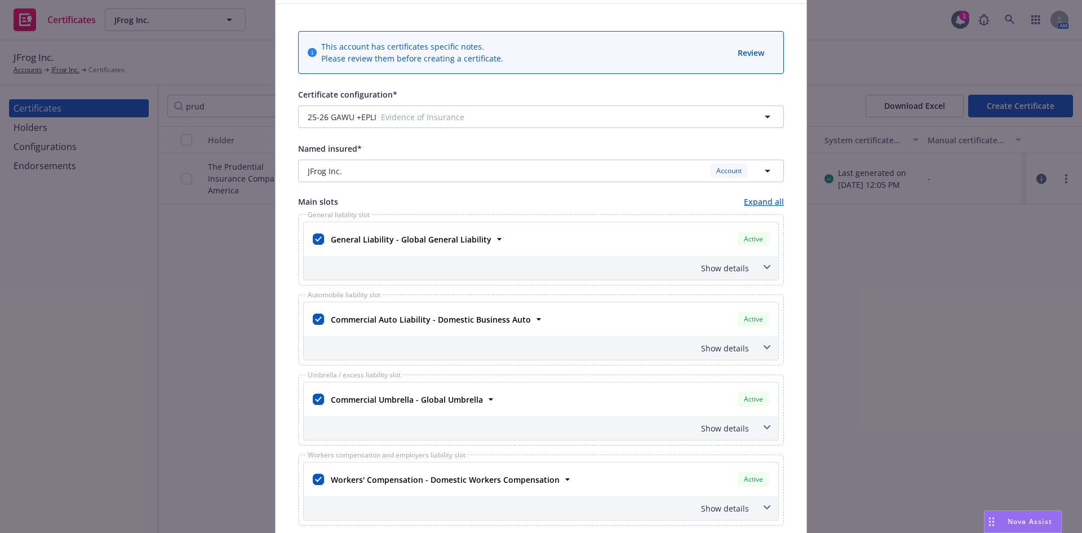
scroll to position [0, 0]
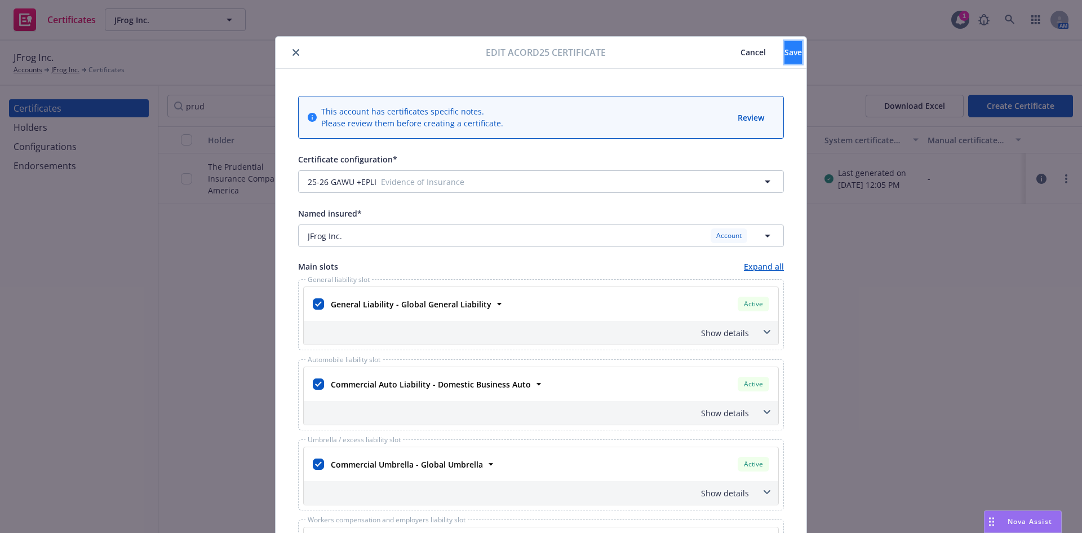
click at [785, 50] on span "Save" at bounding box center [793, 52] width 17 height 11
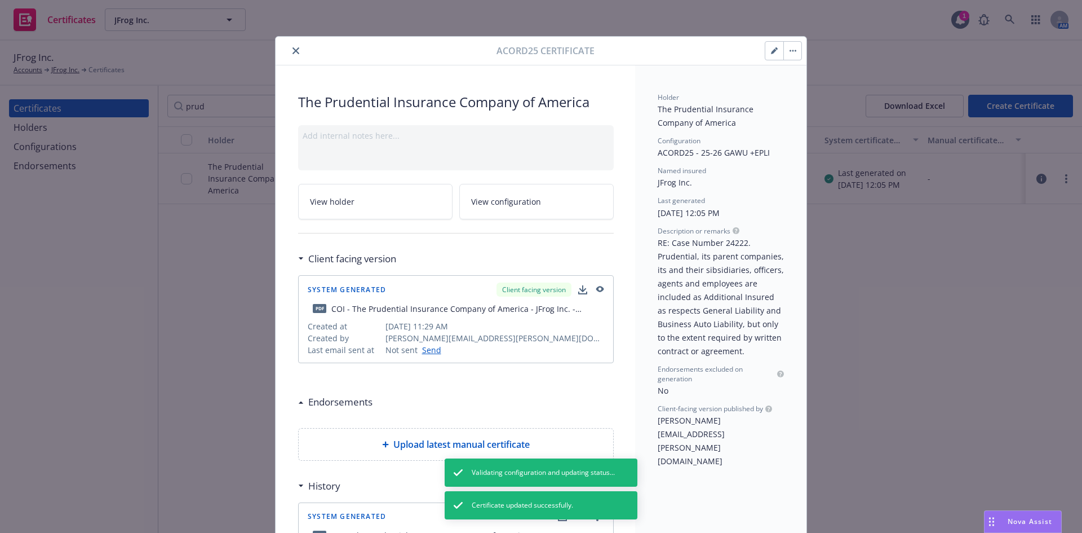
click at [293, 47] on icon "close" at bounding box center [296, 50] width 7 height 7
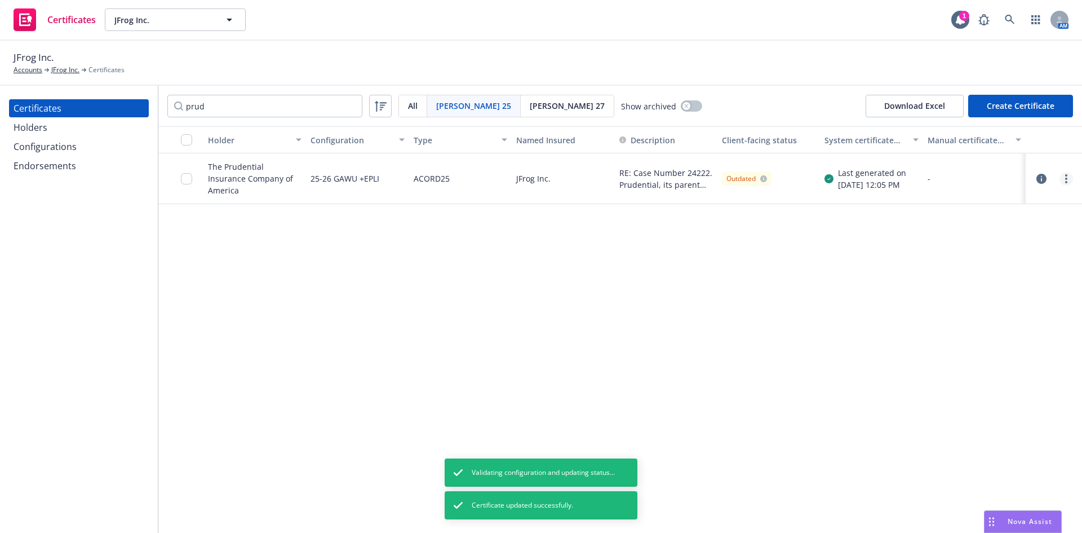
click at [1067, 181] on circle "more" at bounding box center [1066, 182] width 2 height 2
click at [926, 247] on link "Regenerate" at bounding box center [982, 247] width 180 height 23
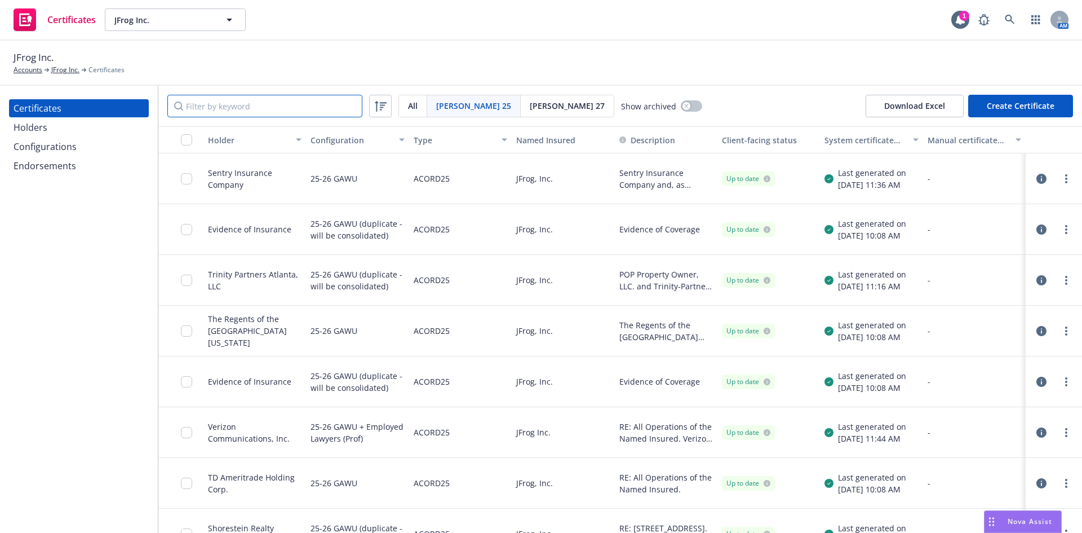
click at [280, 107] on input "Filter by keyword" at bounding box center [264, 106] width 195 height 23
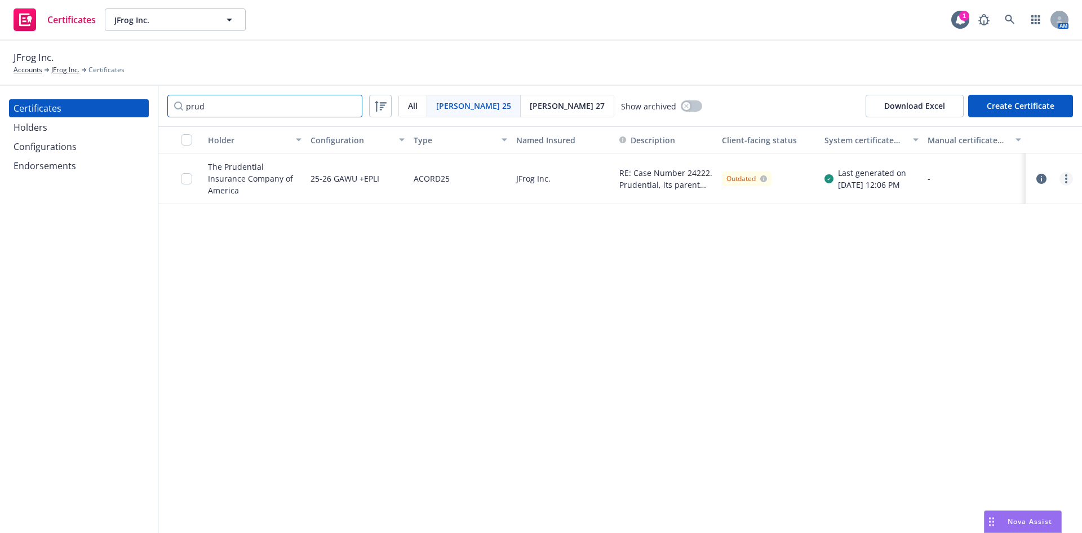
type input "prud"
click at [1065, 178] on icon "more" at bounding box center [1066, 178] width 2 height 9
click at [960, 338] on link "Download uneditable generated certificate" at bounding box center [982, 337] width 180 height 23
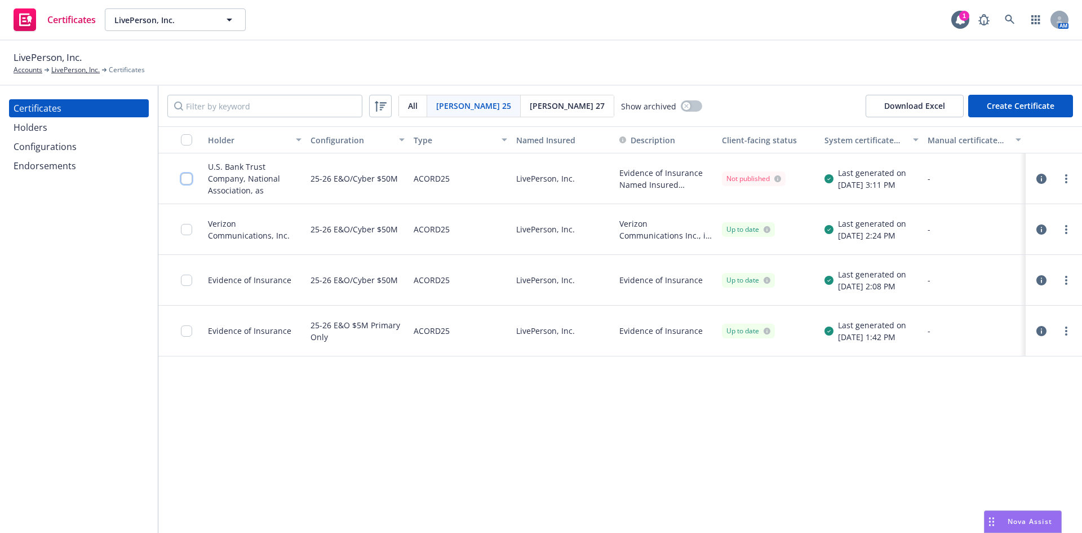
click at [186, 177] on input "checkbox" at bounding box center [186, 178] width 11 height 11
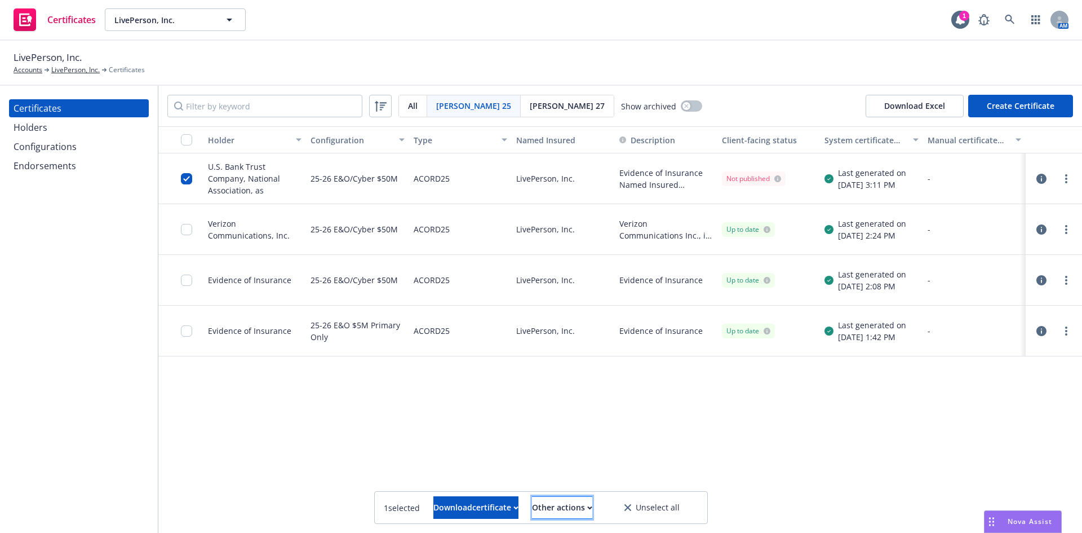
click at [592, 511] on div "Other actions" at bounding box center [562, 507] width 60 height 21
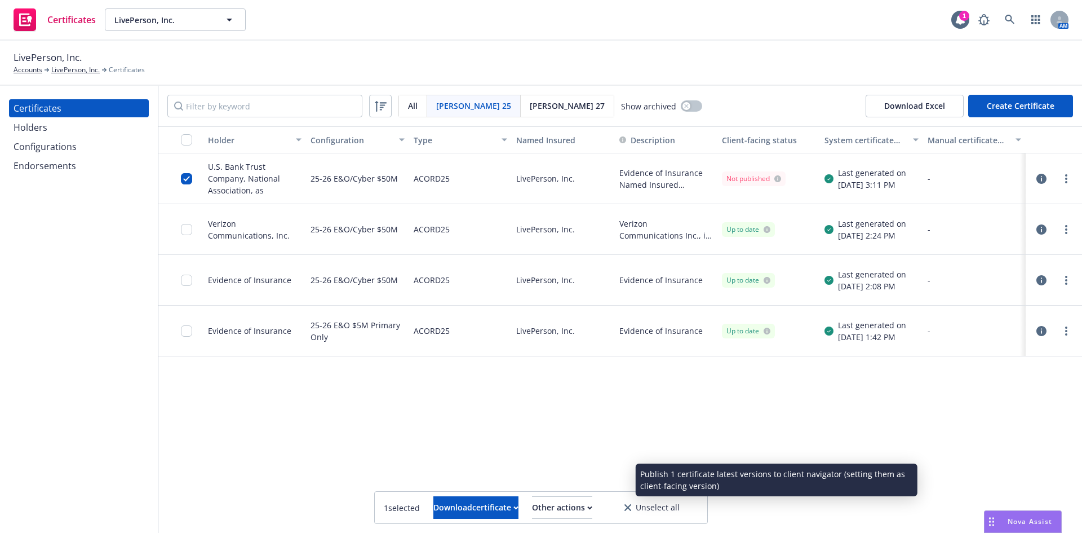
click at [574, 480] on link "Publish certificate" at bounding box center [542, 479] width 104 height 23
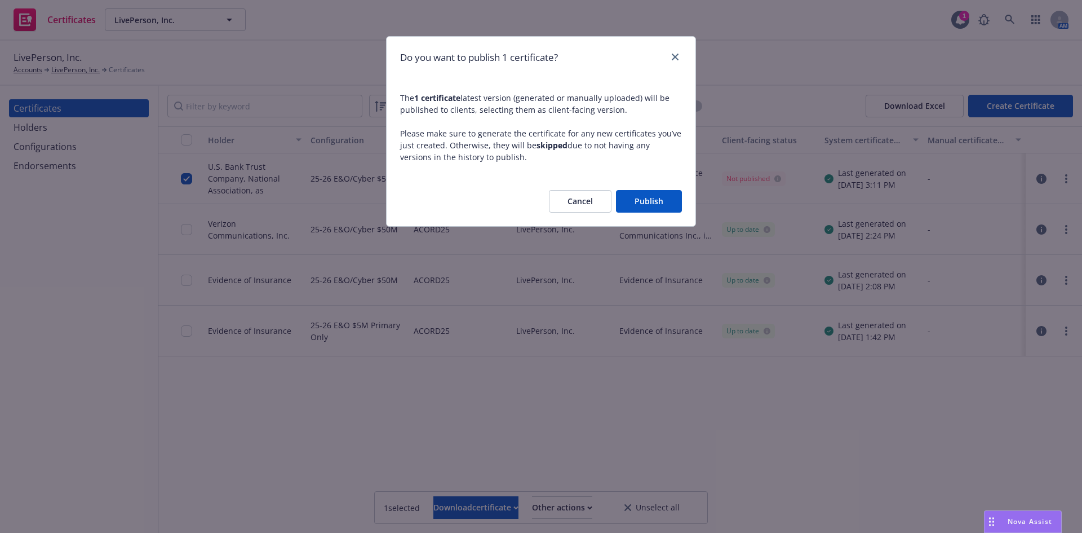
click at [650, 204] on button "Publish" at bounding box center [649, 201] width 66 height 23
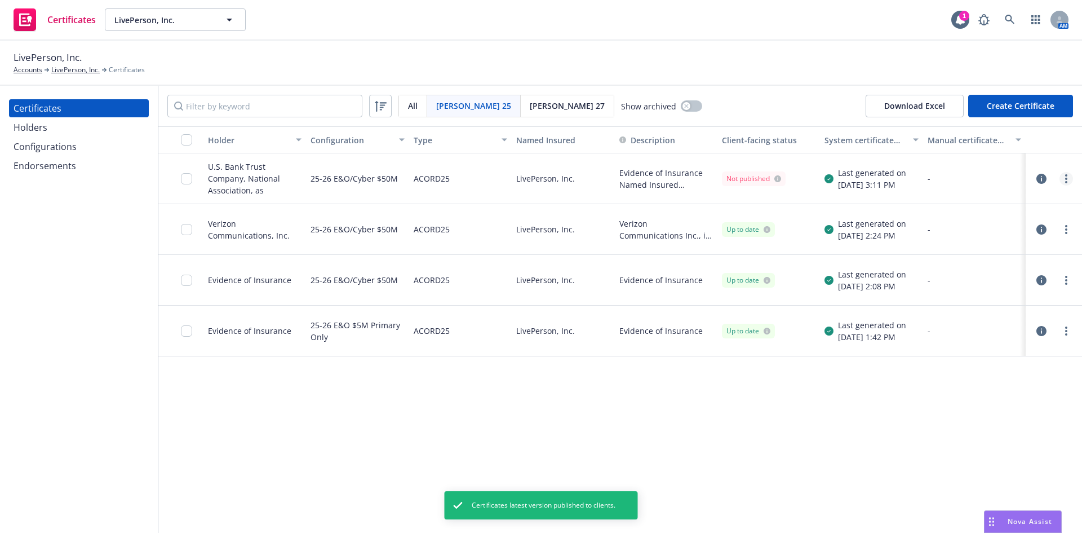
click at [1063, 176] on link "more" at bounding box center [1067, 179] width 14 height 14
click at [967, 335] on link "Download uneditable generated certificate" at bounding box center [982, 337] width 180 height 23
